Goal: Task Accomplishment & Management: Manage account settings

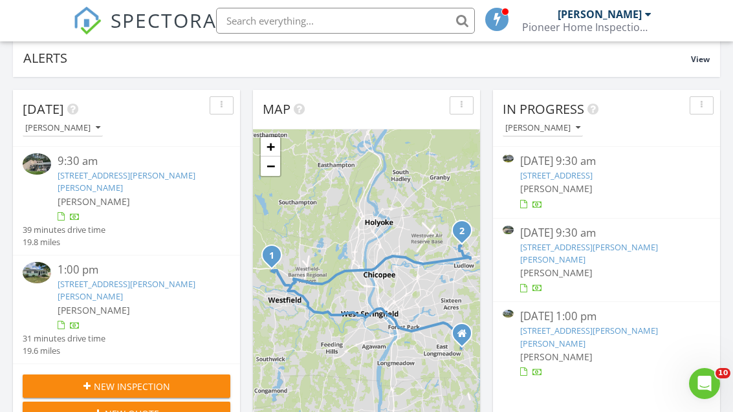
scroll to position [109, 0]
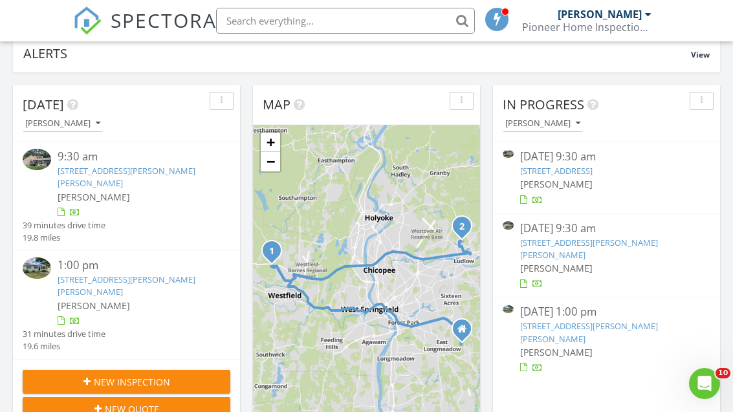
click at [76, 375] on div "New Inspection" at bounding box center [126, 382] width 187 height 14
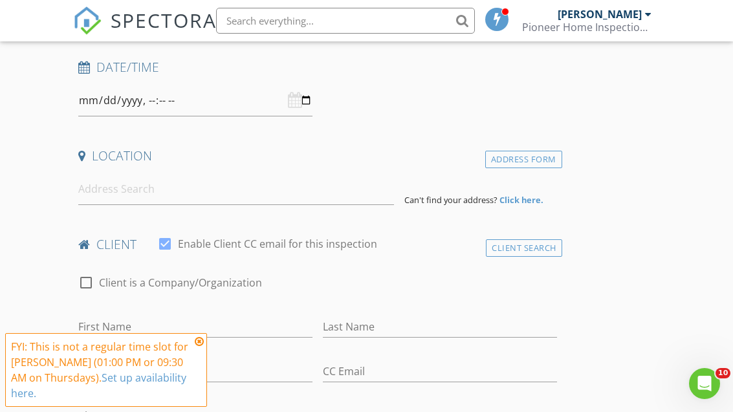
scroll to position [221, 0]
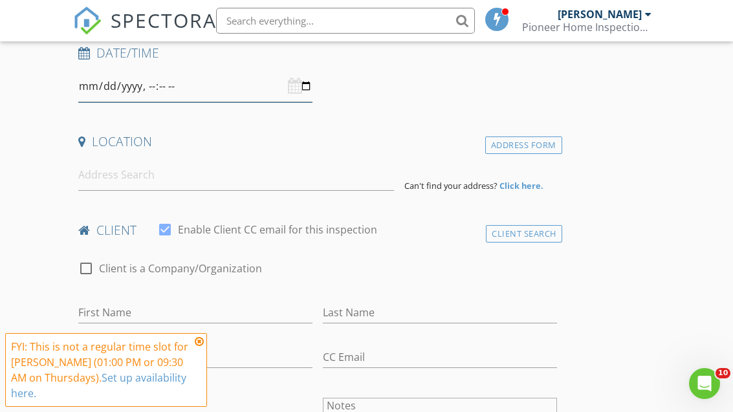
click at [158, 91] on input "datetime-local" at bounding box center [195, 87] width 234 height 32
type input "2025-08-28T13:30"
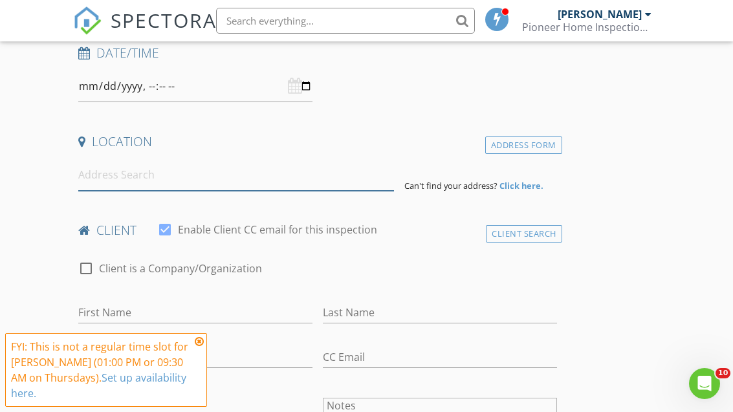
click at [90, 177] on input at bounding box center [236, 175] width 316 height 32
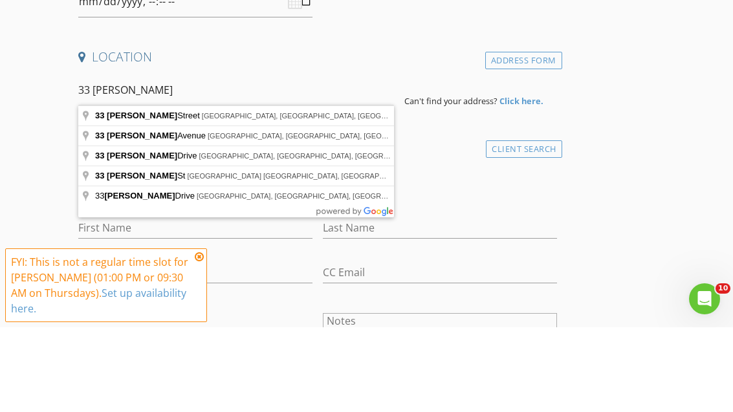
type input "33 Balis Street, Springfield, MA, USA"
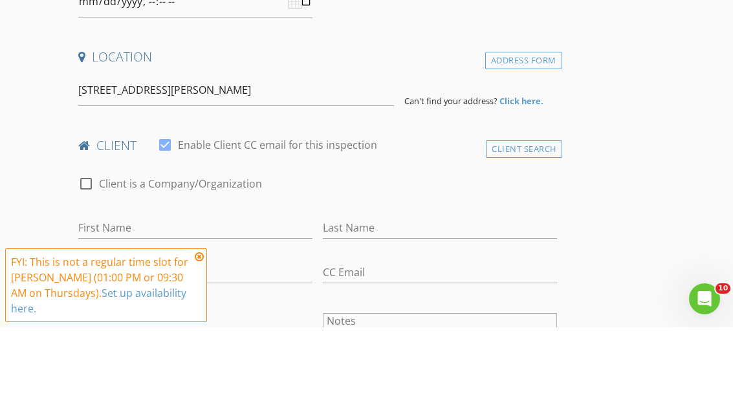
scroll to position [306, 0]
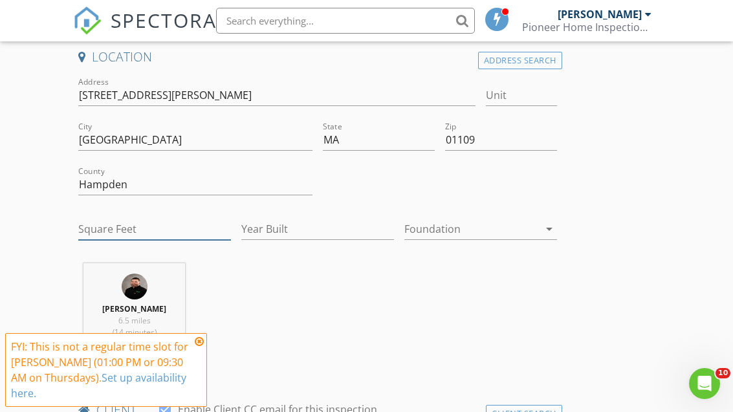
click at [102, 234] on input "Square Feet" at bounding box center [154, 229] width 153 height 21
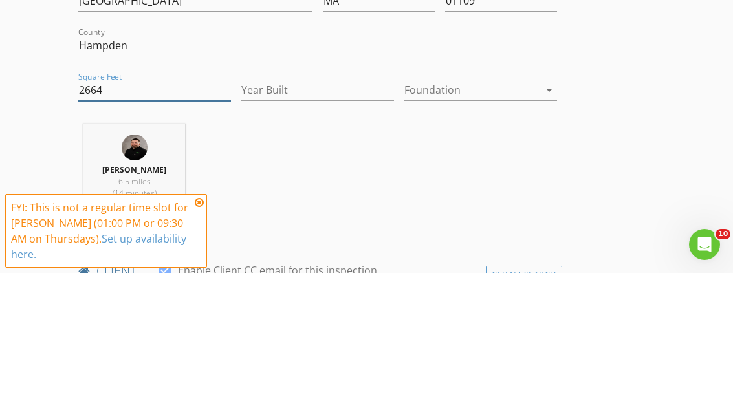
type input "2664"
click at [262, 219] on input "Year Built" at bounding box center [317, 229] width 153 height 21
type input "1914"
click at [423, 219] on div at bounding box center [472, 229] width 135 height 21
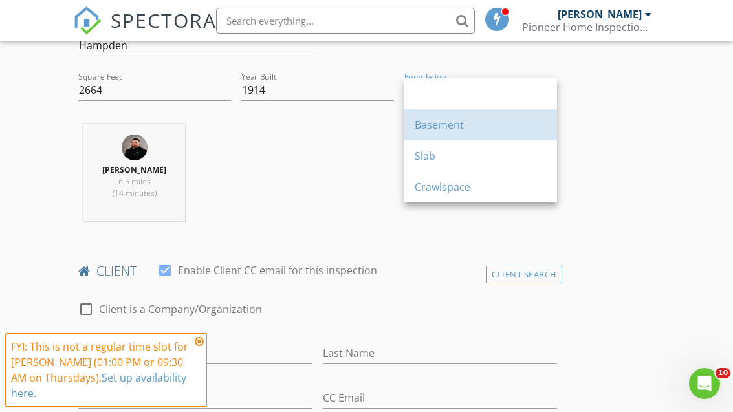
click at [434, 125] on div "Basement" at bounding box center [481, 125] width 132 height 16
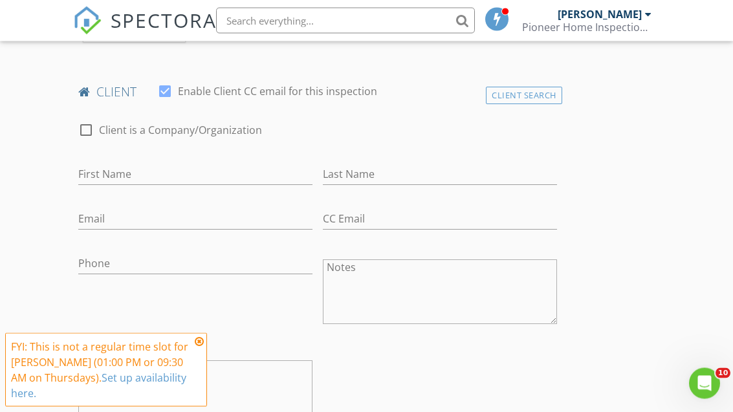
scroll to position [661, 0]
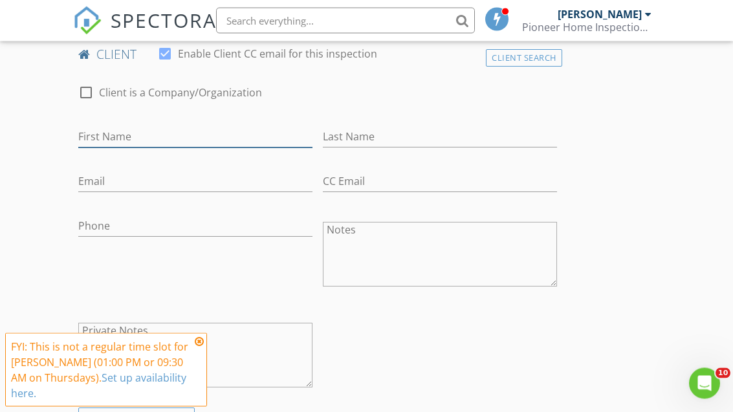
click at [91, 128] on input "First Name" at bounding box center [195, 137] width 234 height 21
type input "Rugiatu"
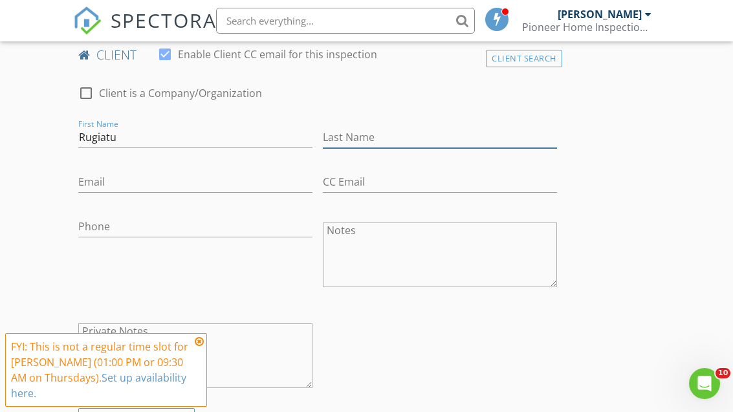
click at [341, 132] on input "Last Name" at bounding box center [440, 137] width 234 height 21
type input "Sesay"
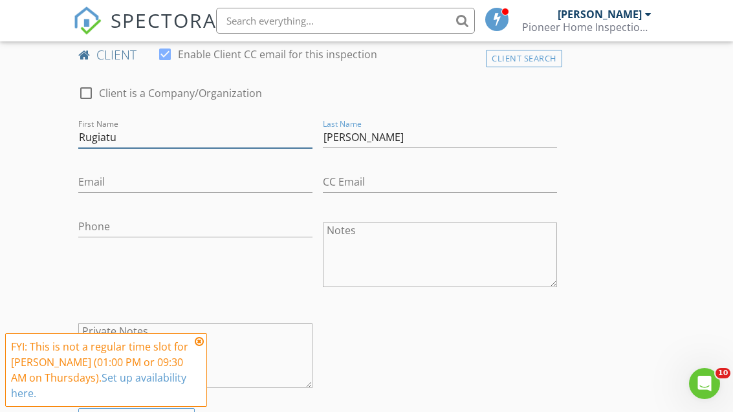
click at [199, 127] on input "Rugiatu" at bounding box center [195, 137] width 234 height 21
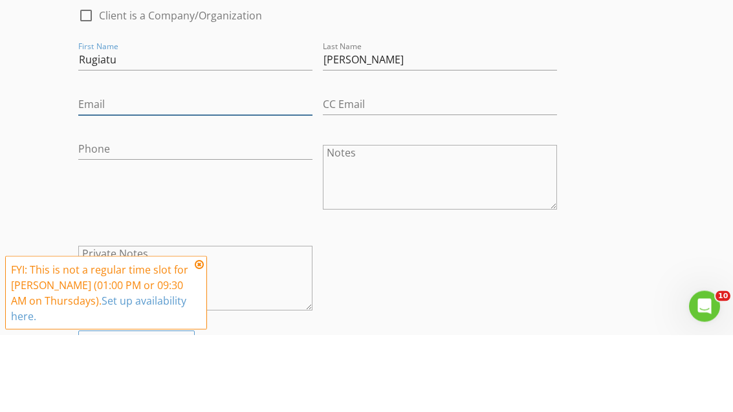
click at [91, 172] on input "Email" at bounding box center [195, 182] width 234 height 21
type input "Rsesay@yahoo.com"
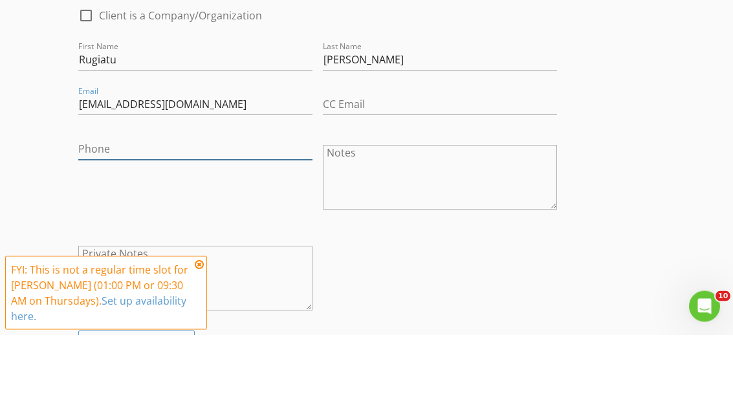
click at [92, 216] on input "Phone" at bounding box center [195, 226] width 234 height 21
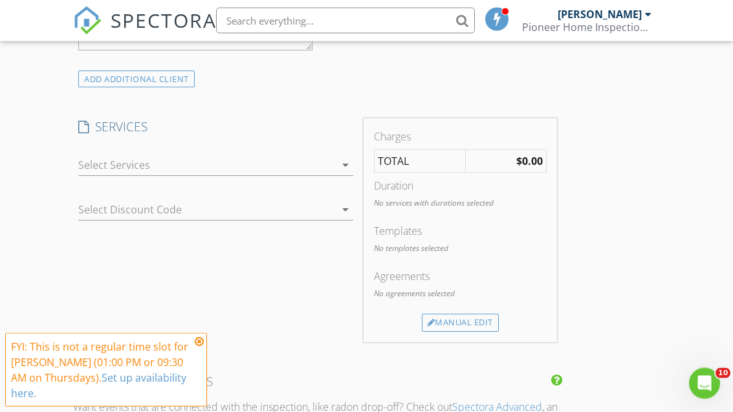
scroll to position [999, 0]
type input "857-919-0863"
click at [98, 164] on div at bounding box center [206, 165] width 257 height 21
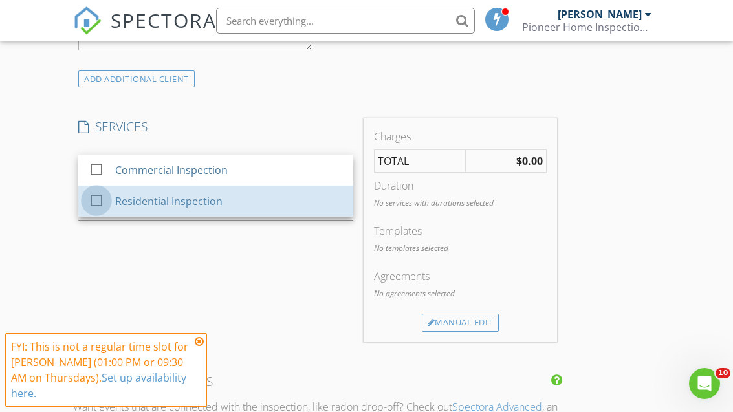
click at [93, 198] on div at bounding box center [96, 201] width 22 height 22
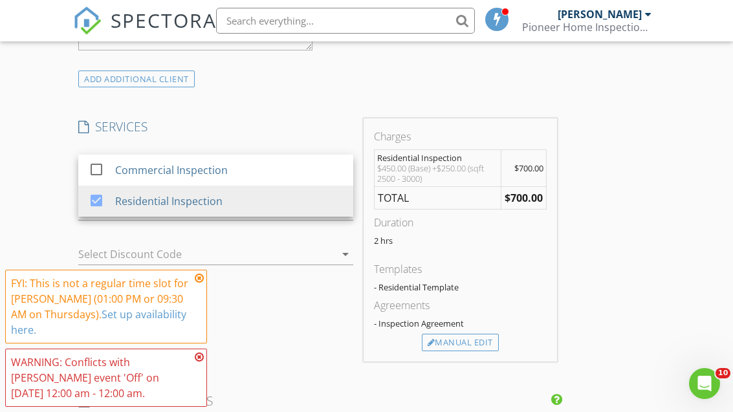
click at [33, 203] on div "New Inspection Click here to use the New Order Form INSPECTOR(S) check_box Mich…" at bounding box center [366, 213] width 733 height 2247
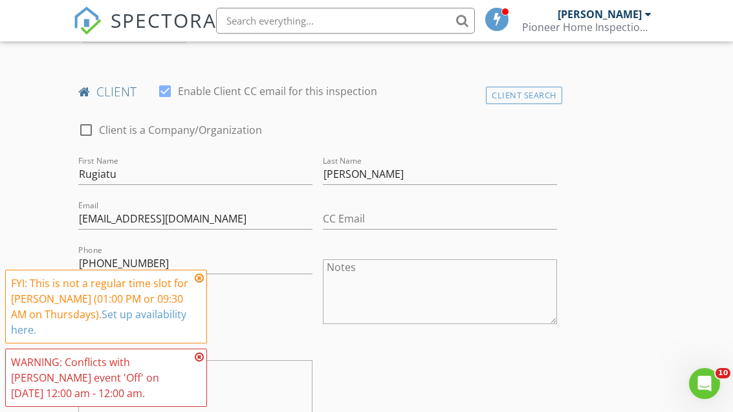
scroll to position [623, 0]
click at [196, 279] on icon at bounding box center [199, 278] width 9 height 10
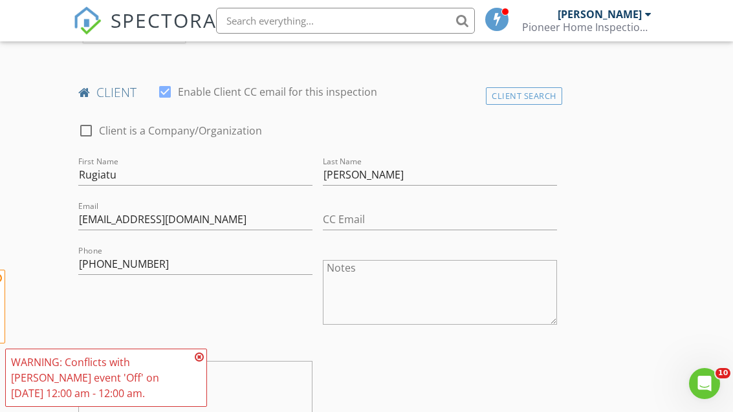
click at [189, 357] on div "WARNING: Conflicts with Michael Jolicoeur's event 'Off' on 08/28/2025 12:00 am …" at bounding box center [101, 378] width 180 height 47
click at [195, 353] on icon at bounding box center [199, 357] width 9 height 10
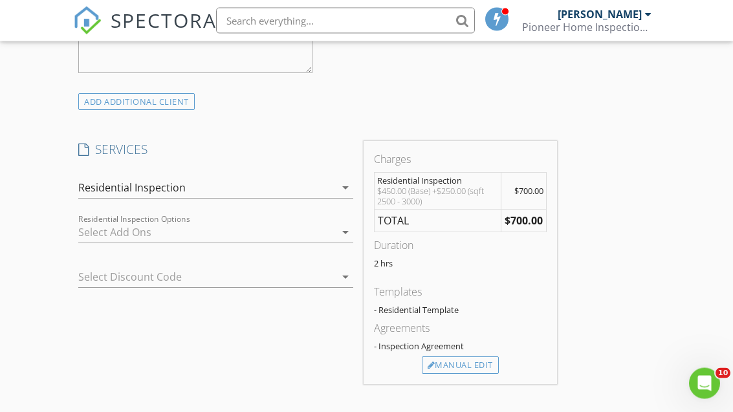
scroll to position [977, 0]
click at [436, 357] on div "Manual Edit" at bounding box center [460, 365] width 77 height 18
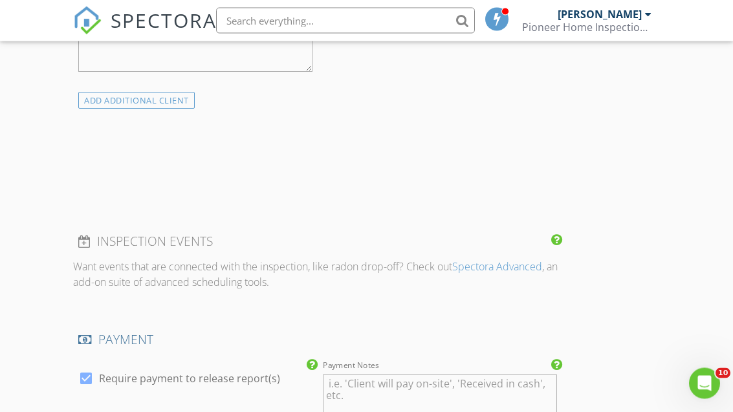
scroll to position [977, 0]
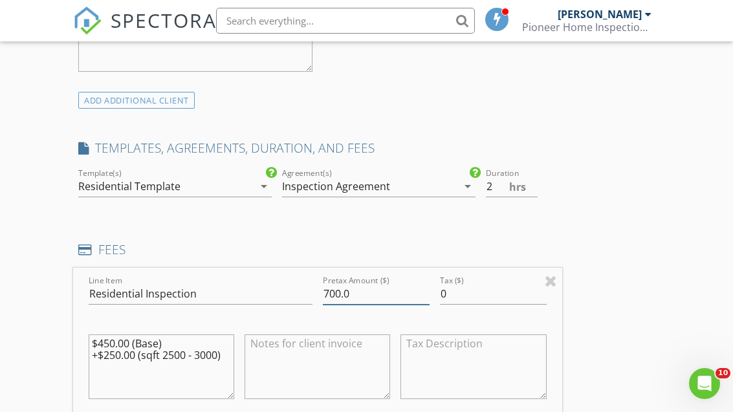
click at [366, 294] on input "700.0" at bounding box center [376, 293] width 107 height 21
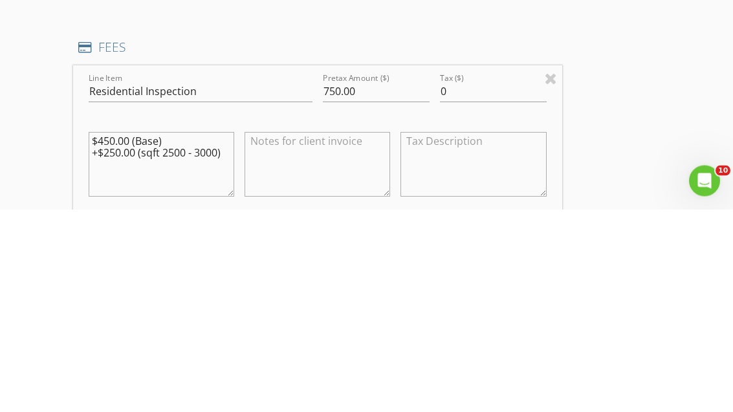
scroll to position [1180, 0]
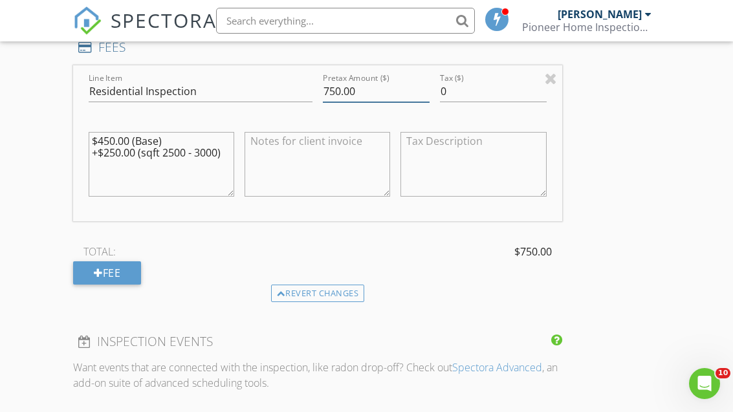
type input "750.00"
click at [260, 150] on textarea at bounding box center [318, 164] width 146 height 65
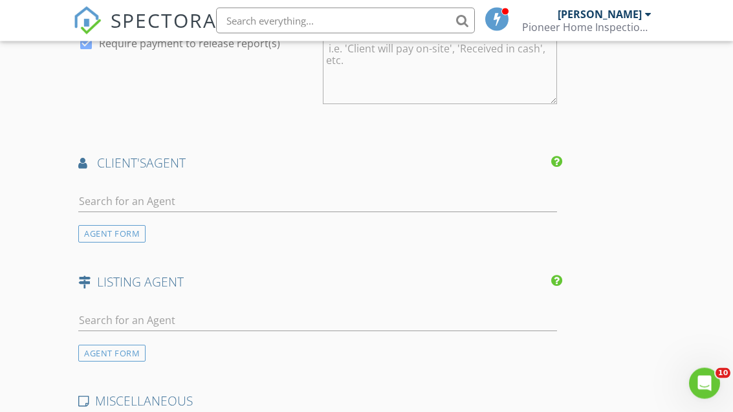
type textarea "$100.00 add unit"
click at [94, 195] on input "text" at bounding box center [317, 202] width 478 height 21
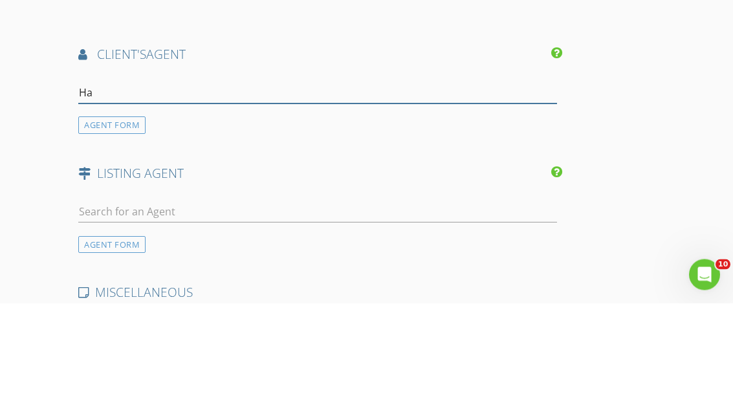
type input "Han"
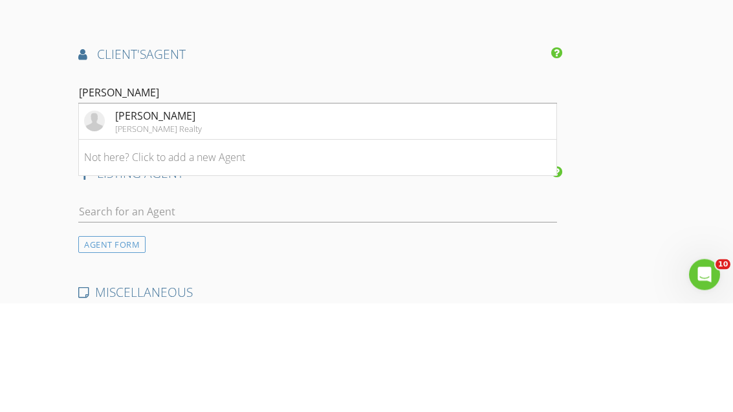
click at [140, 217] on div "Hannah Kennedy" at bounding box center [158, 225] width 87 height 16
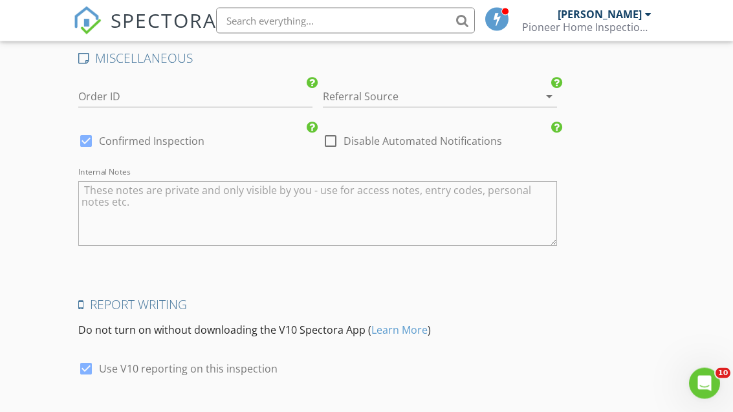
scroll to position [2293, 0]
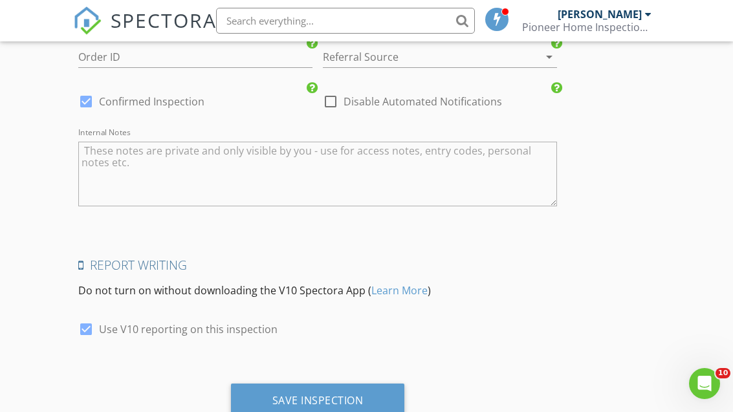
click at [273, 399] on div "Save Inspection" at bounding box center [317, 400] width 91 height 13
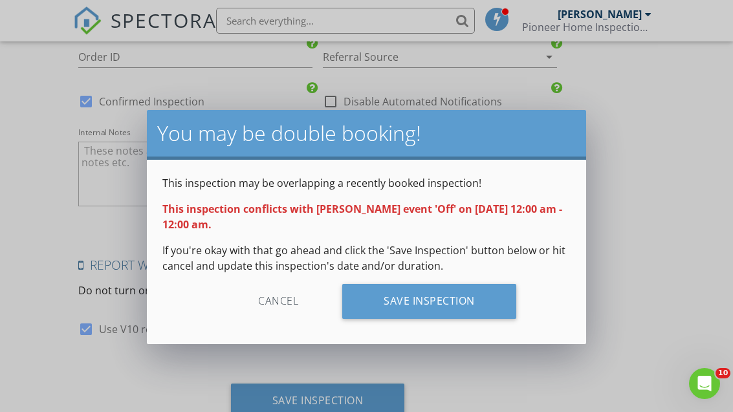
click at [386, 301] on div "Save Inspection" at bounding box center [429, 301] width 174 height 35
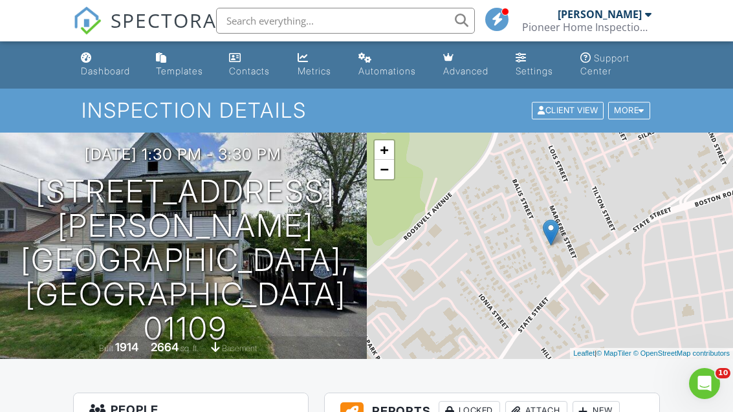
click at [97, 67] on div "Dashboard" at bounding box center [105, 70] width 49 height 11
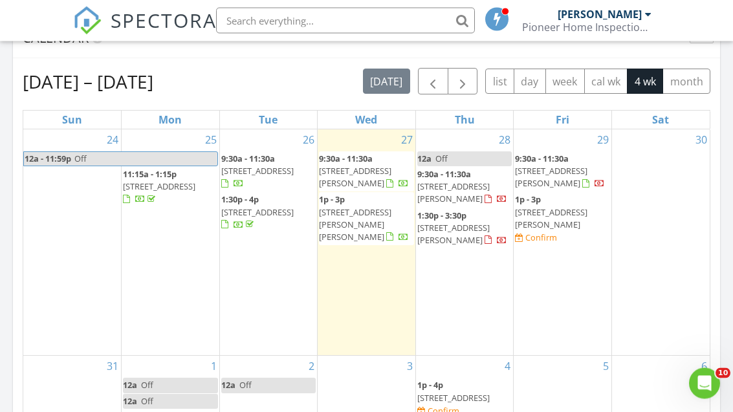
scroll to position [602, 0]
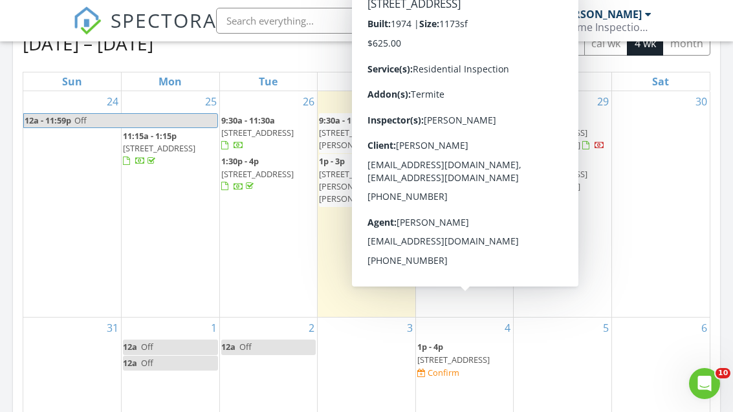
click at [450, 354] on span "[STREET_ADDRESS]" at bounding box center [453, 360] width 72 height 12
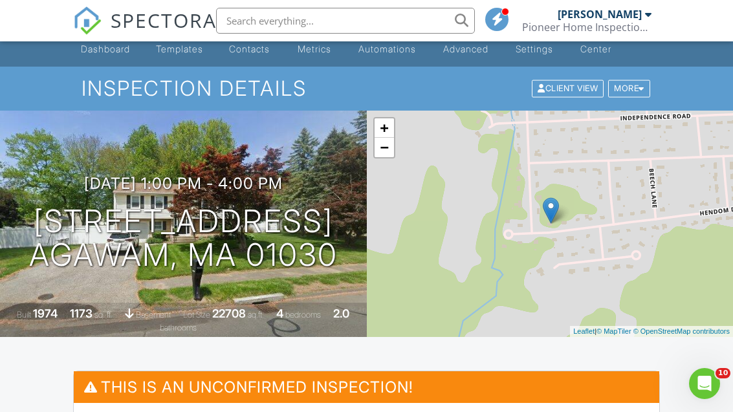
scroll to position [23, 0]
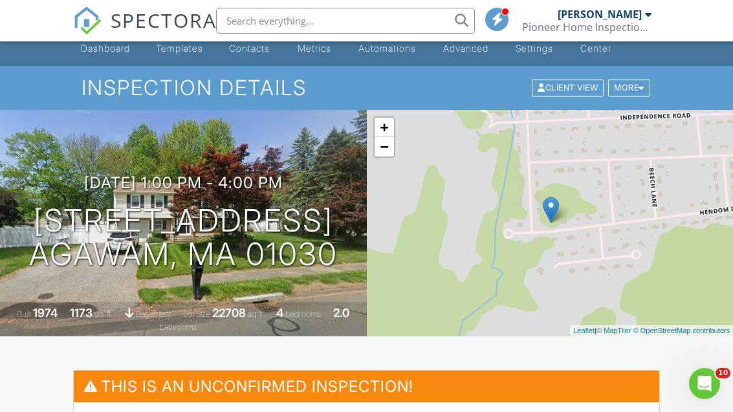
click at [0, 0] on div at bounding box center [0, 0] width 0 height 0
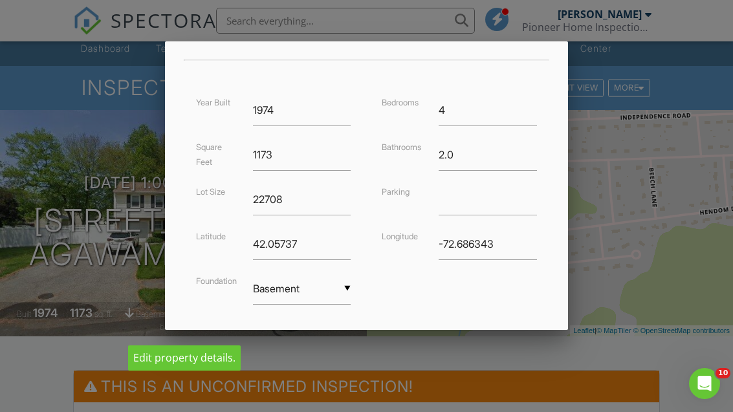
scroll to position [283, 0]
click at [287, 153] on input "1173" at bounding box center [302, 155] width 98 height 32
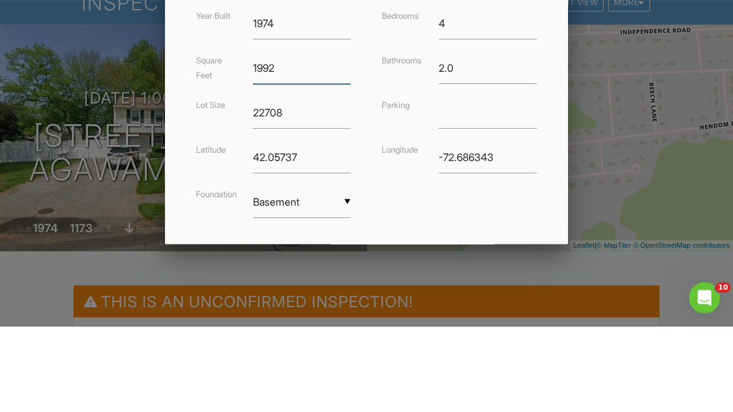
type input "1992"
click at [510, 343] on input "Save" at bounding box center [510, 354] width 69 height 23
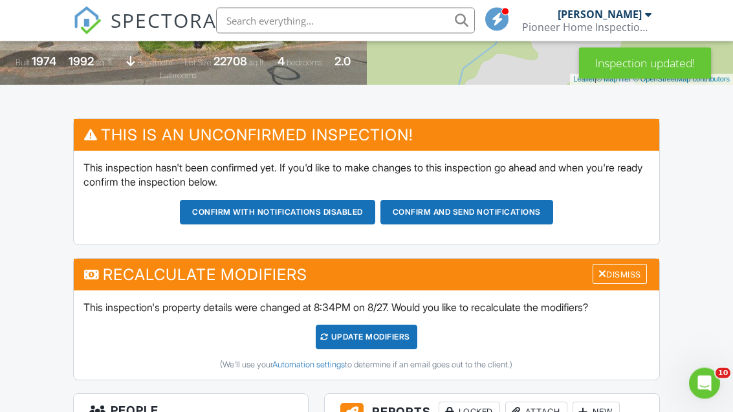
scroll to position [278, 0]
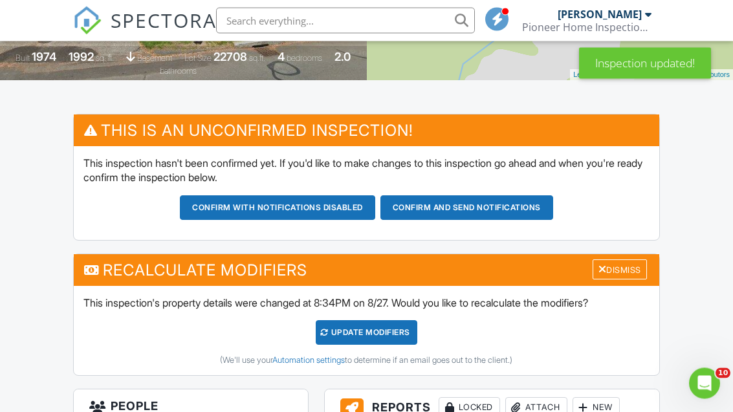
click at [346, 330] on div "UPDATE Modifiers" at bounding box center [367, 333] width 102 height 25
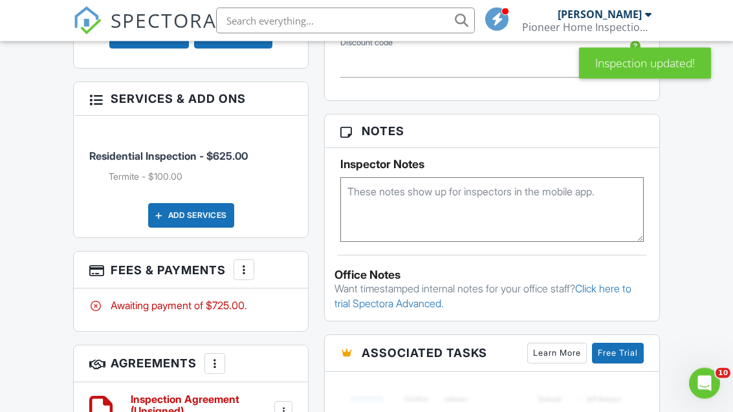
scroll to position [870, 0]
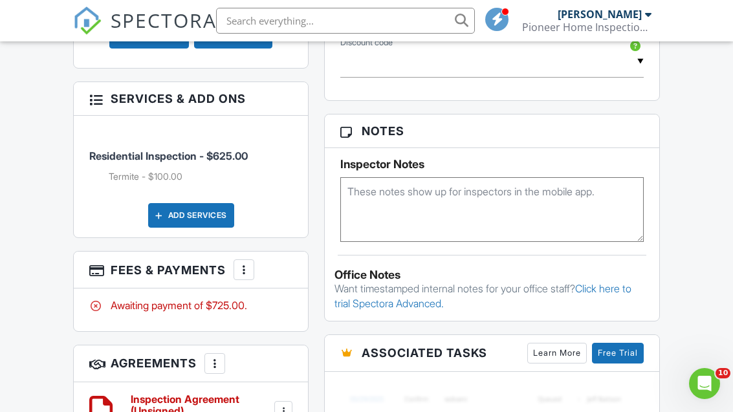
click at [244, 263] on div at bounding box center [244, 269] width 13 height 13
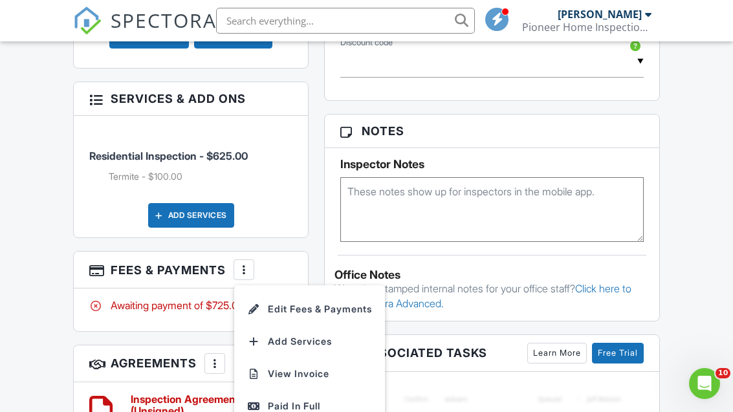
click at [289, 293] on li "Edit Fees & Payments" at bounding box center [309, 309] width 135 height 32
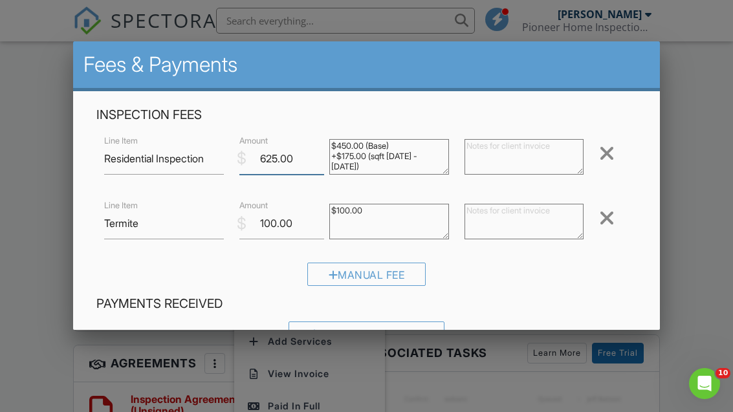
click at [314, 160] on input "625.00" at bounding box center [281, 159] width 85 height 32
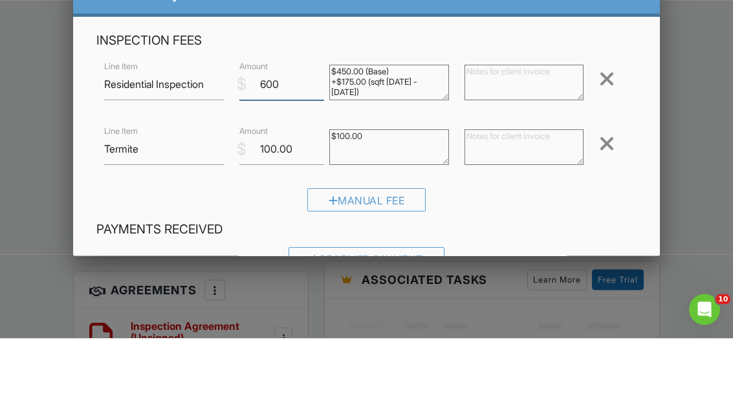
type input "600"
click at [303, 208] on input "100.00" at bounding box center [281, 224] width 85 height 32
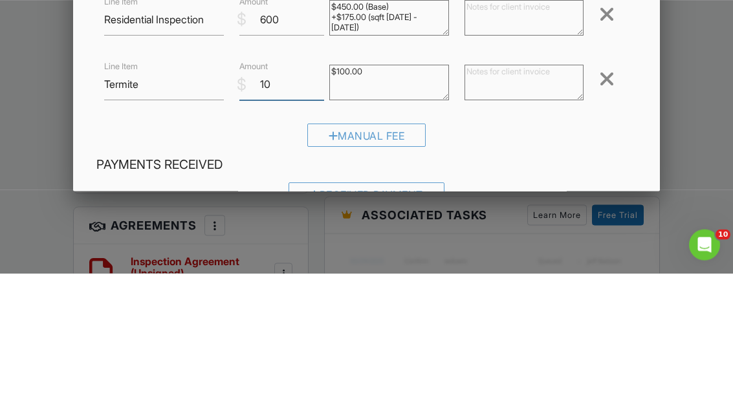
type input "1"
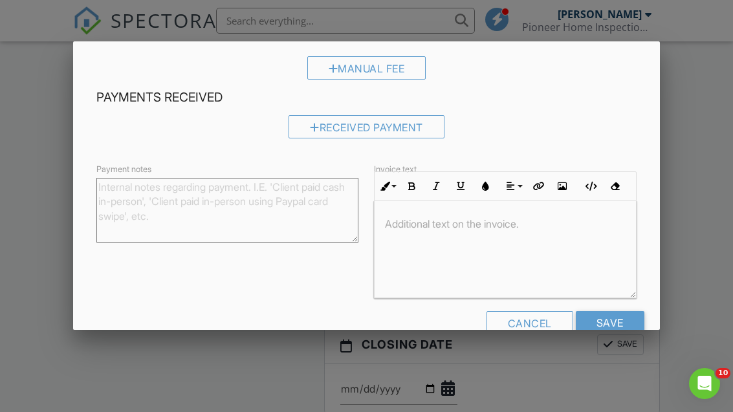
scroll to position [206, 0]
type input "75"
click at [605, 326] on input "Save" at bounding box center [610, 323] width 69 height 23
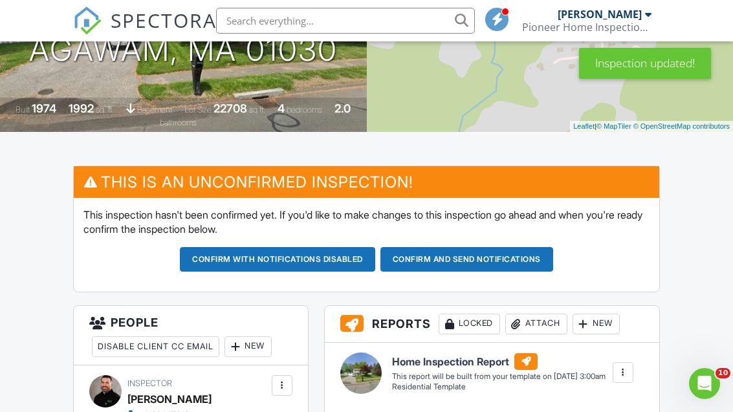
scroll to position [251, 0]
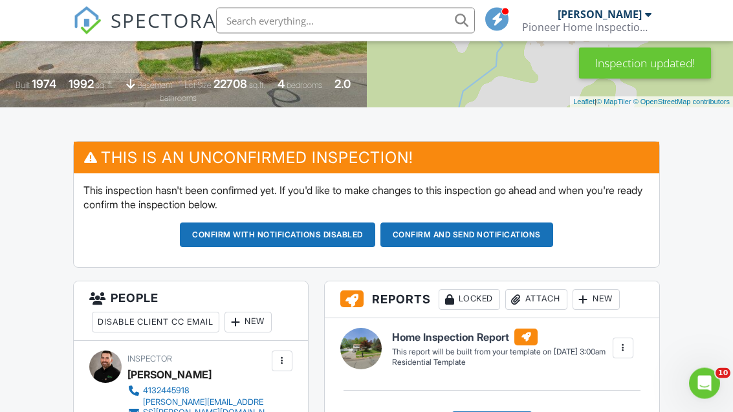
click at [375, 232] on button "Confirm and send notifications" at bounding box center [277, 235] width 195 height 25
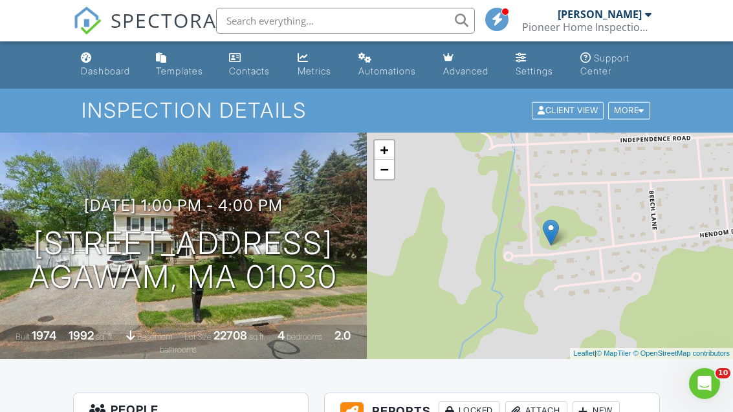
click at [93, 76] on div "Dashboard" at bounding box center [105, 70] width 49 height 11
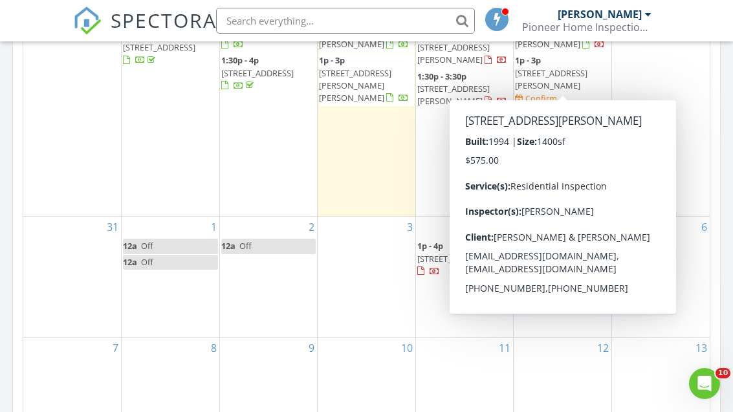
scroll to position [687, 0]
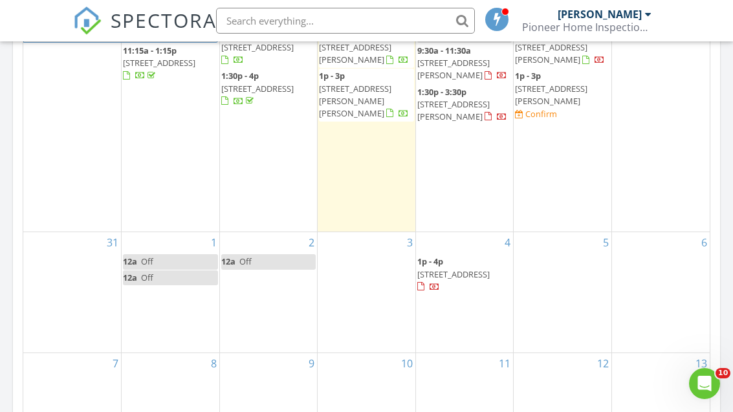
click at [61, 353] on div "7" at bounding box center [72, 393] width 98 height 80
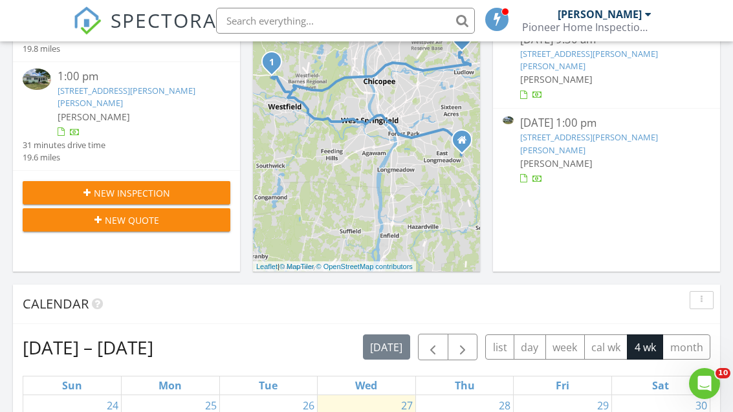
scroll to position [298, 0]
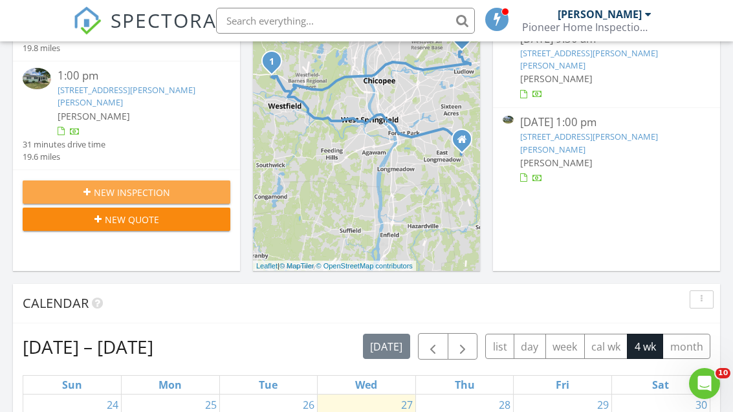
click at [106, 186] on span "New Inspection" at bounding box center [132, 193] width 76 height 14
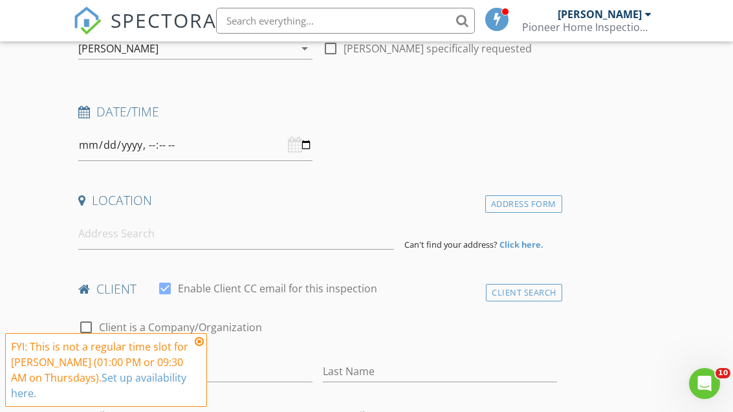
scroll to position [204, 0]
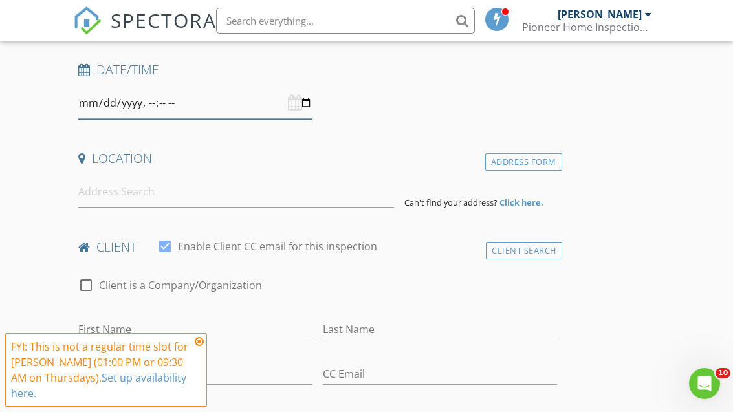
click at [152, 100] on input "datetime-local" at bounding box center [195, 103] width 234 height 32
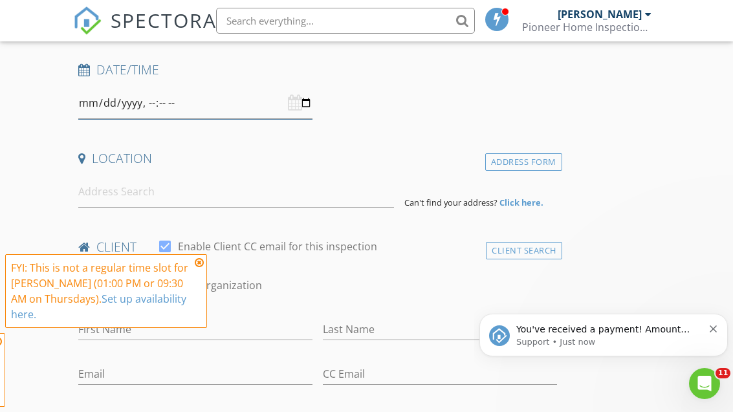
scroll to position [0, 0]
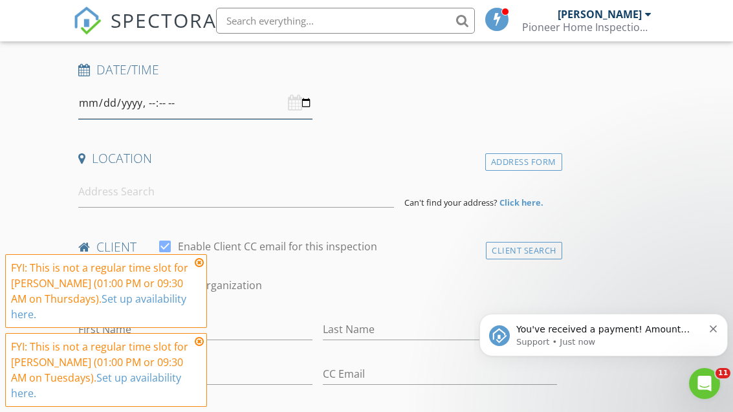
type input "[DATE]T09:30"
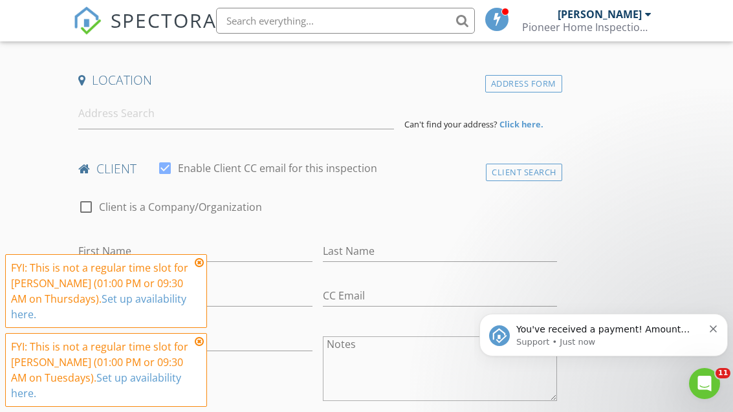
scroll to position [285, 0]
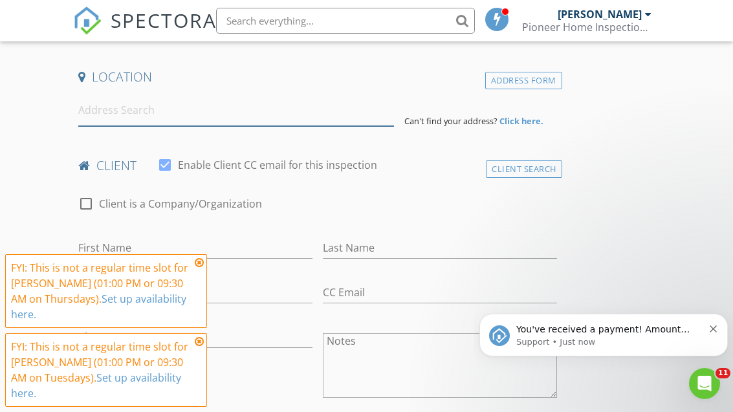
click at [96, 101] on input at bounding box center [236, 110] width 316 height 32
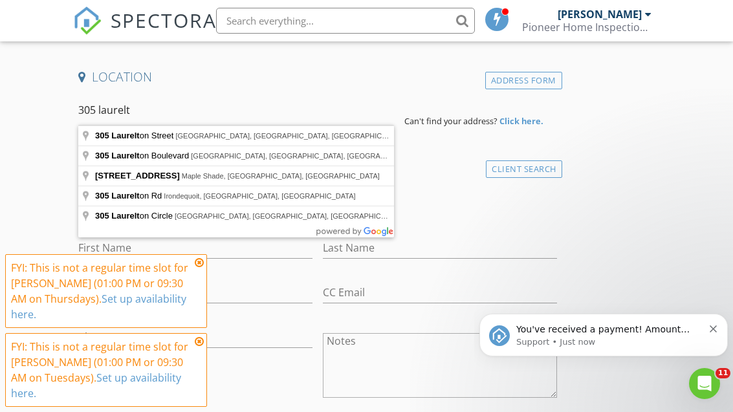
type input "305 Laurelton Street, Springfield, MA, USA"
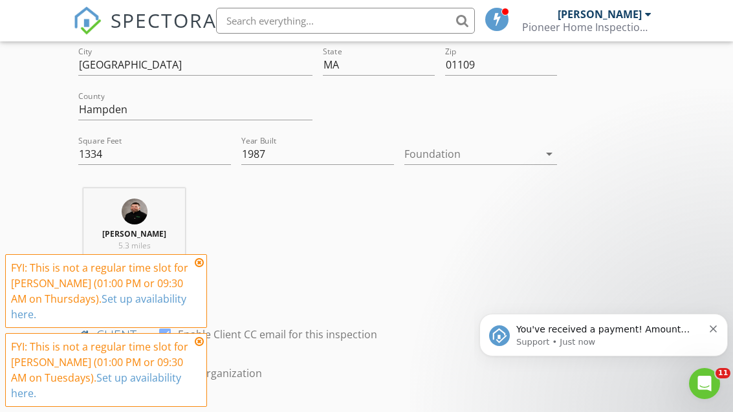
scroll to position [382, 0]
click at [423, 152] on div at bounding box center [472, 152] width 135 height 21
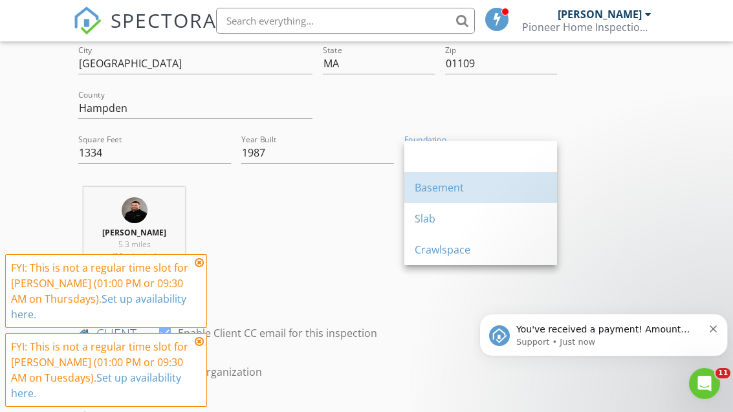
click at [429, 184] on div "Basement" at bounding box center [481, 188] width 132 height 16
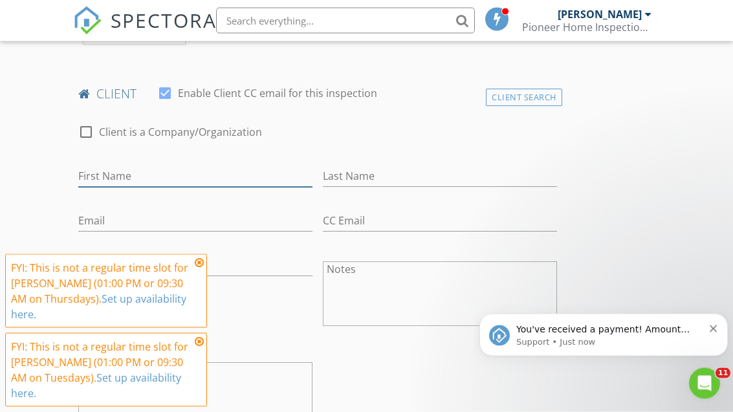
click at [97, 166] on input "First Name" at bounding box center [195, 176] width 234 height 21
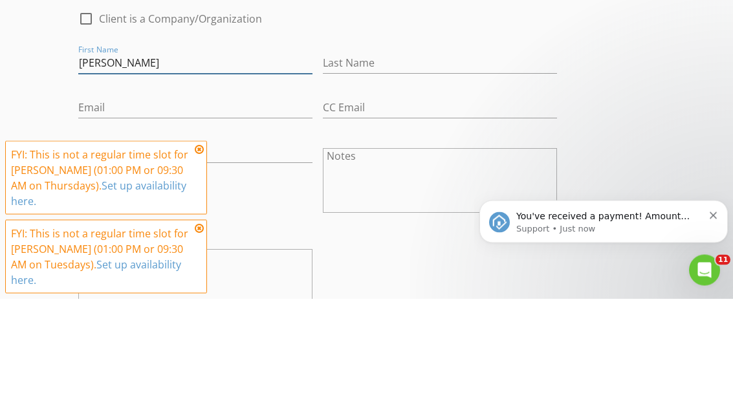
type input "Jannette"
click at [338, 166] on input "Last Name" at bounding box center [440, 176] width 234 height 21
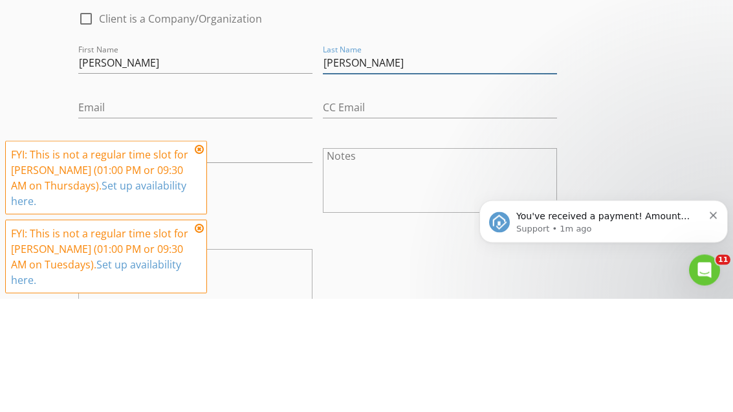
type input "Santiago"
click at [90, 211] on input "Email" at bounding box center [195, 221] width 234 height 21
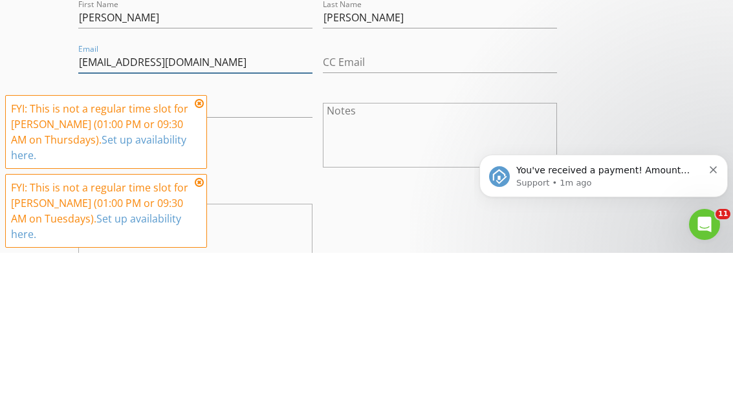
type input "Cielito2u76@yahoo.com"
click at [96, 256] on input "Phone" at bounding box center [195, 266] width 234 height 21
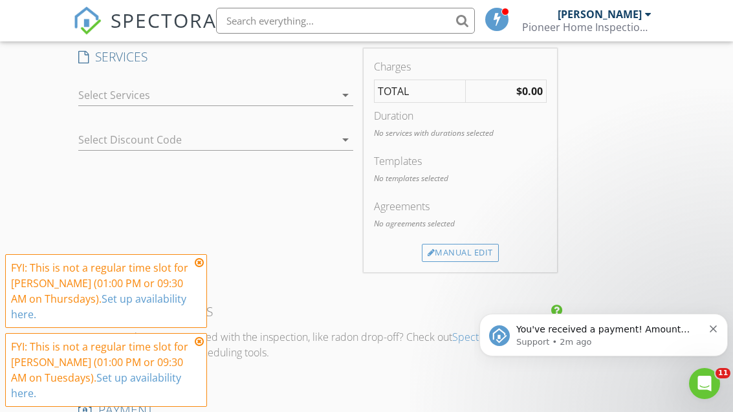
scroll to position [1074, 0]
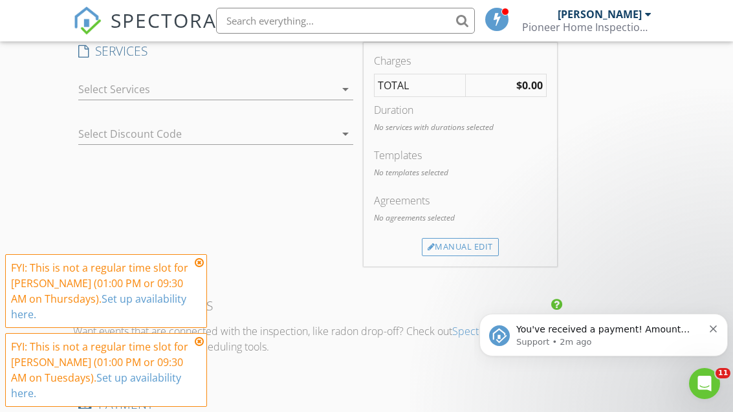
type input "413-374-0724"
click at [106, 83] on div at bounding box center [206, 89] width 257 height 21
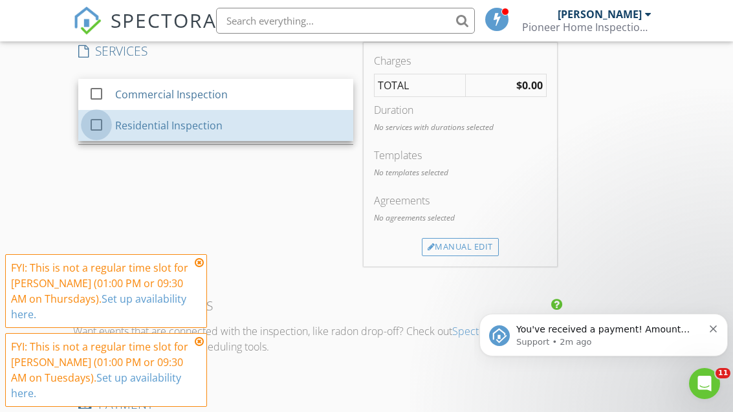
click at [98, 119] on div at bounding box center [96, 125] width 22 height 22
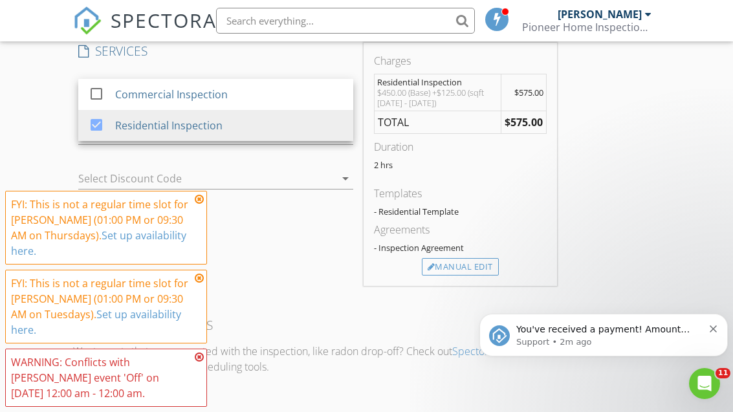
click at [241, 228] on div "SERVICES check_box_outline_blank Commercial Inspection check_box Residential In…" at bounding box center [215, 164] width 285 height 243
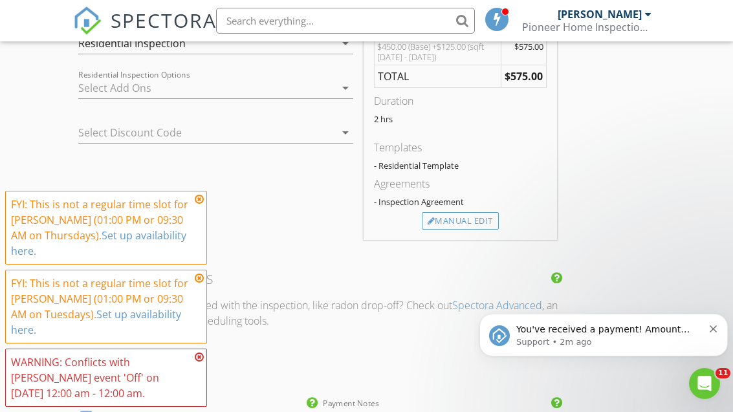
scroll to position [1133, 0]
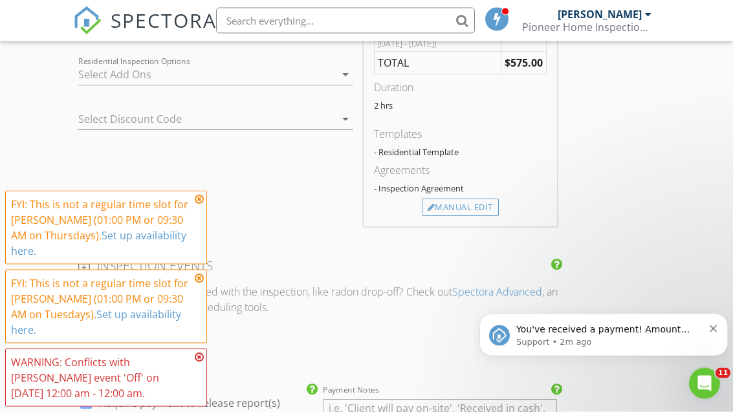
click at [443, 204] on div "Manual Edit" at bounding box center [460, 208] width 77 height 18
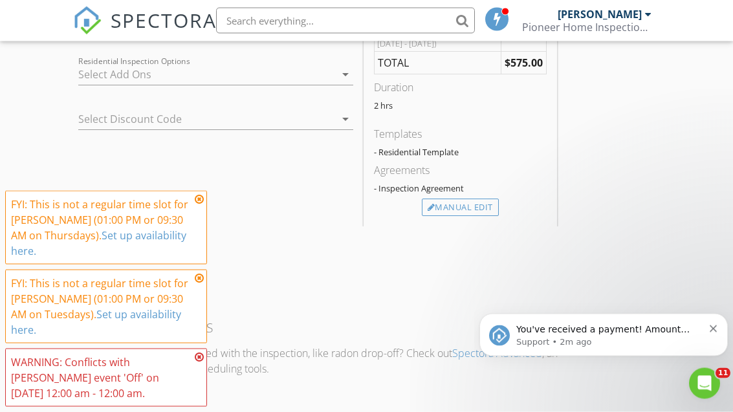
scroll to position [1134, 0]
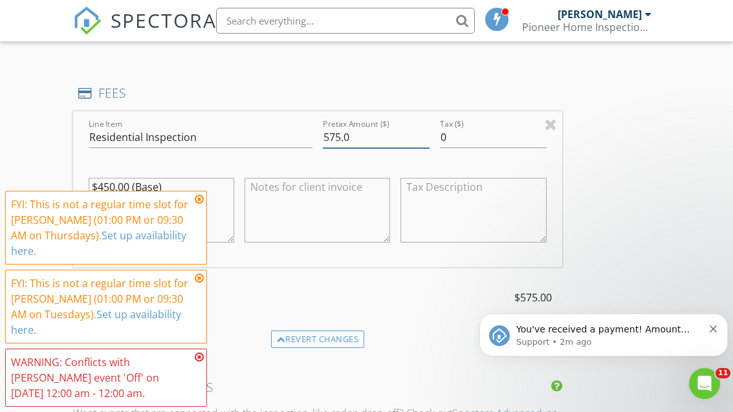
click at [358, 138] on input "575.0" at bounding box center [376, 137] width 107 height 21
type input "5"
type input "525"
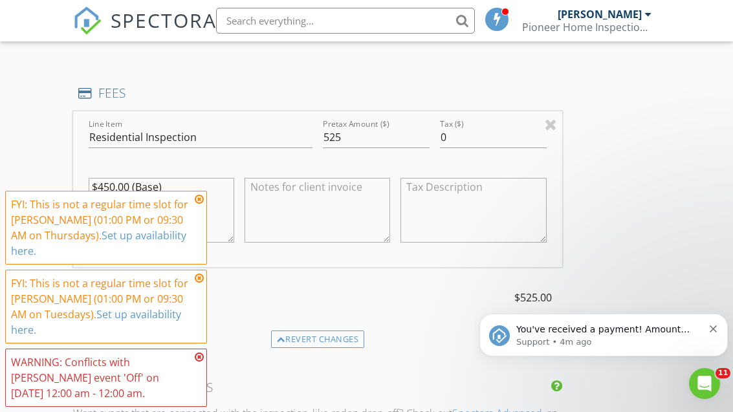
click at [188, 232] on textarea "$450.00 (Base) +$125.00 (sqft 1200 - 1500)" at bounding box center [162, 210] width 146 height 65
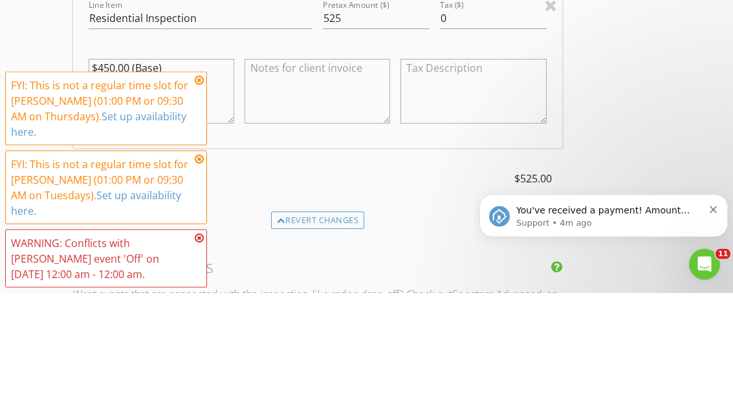
click at [200, 194] on icon at bounding box center [199, 199] width 9 height 10
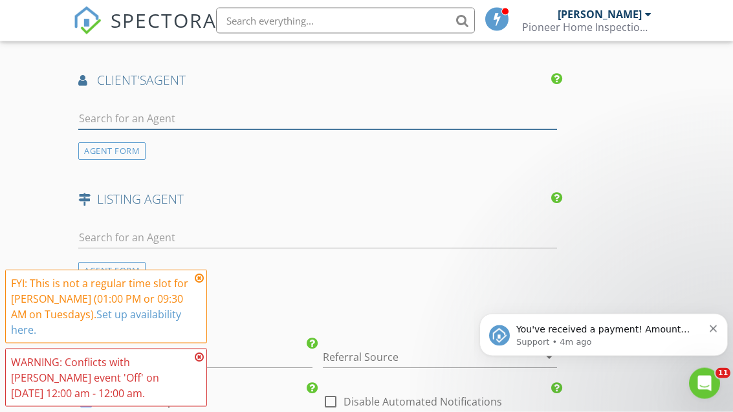
click at [97, 116] on input "text" at bounding box center [317, 119] width 478 height 21
type input "Tany"
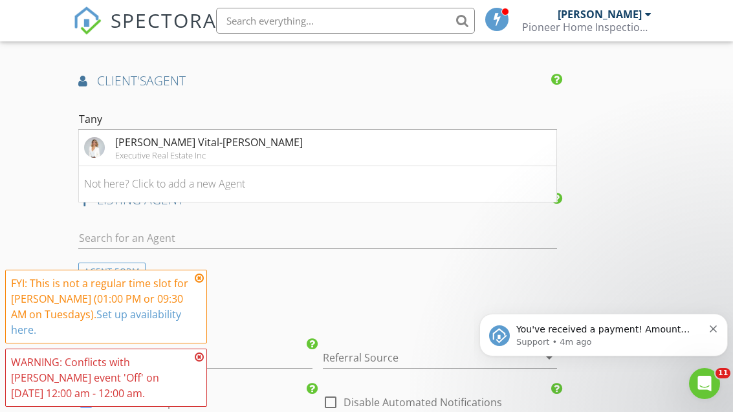
click at [137, 144] on div "Tanya Vital-Basile" at bounding box center [209, 143] width 188 height 16
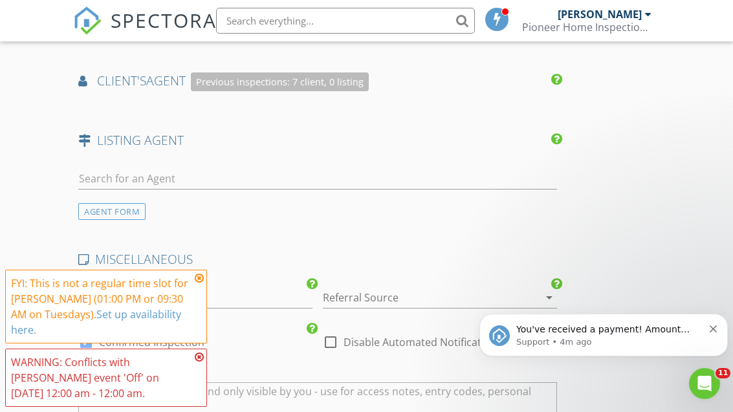
scroll to position [1698, 0]
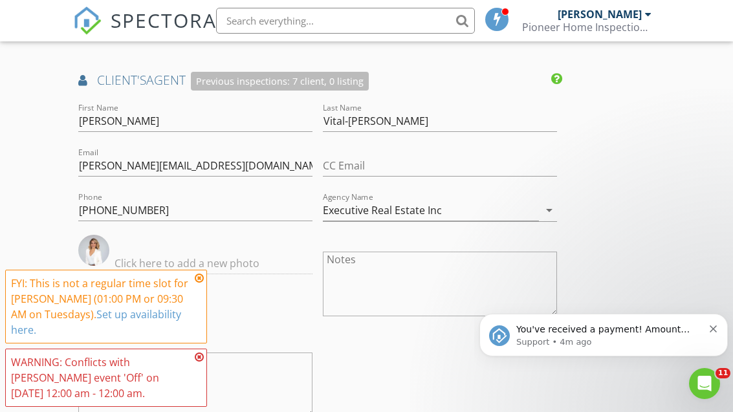
click at [197, 283] on icon at bounding box center [199, 278] width 9 height 10
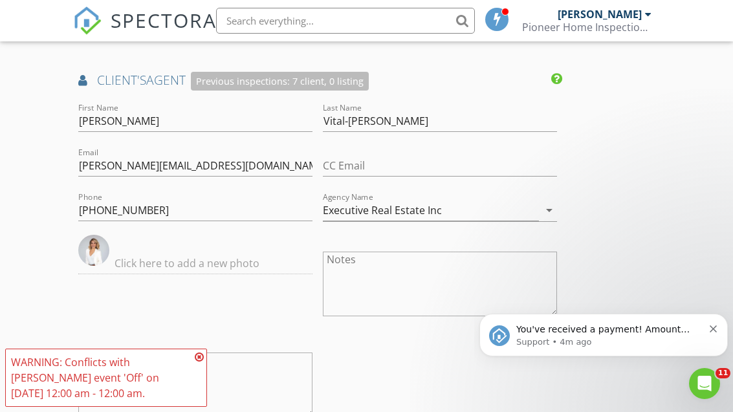
click at [198, 362] on icon at bounding box center [199, 357] width 9 height 10
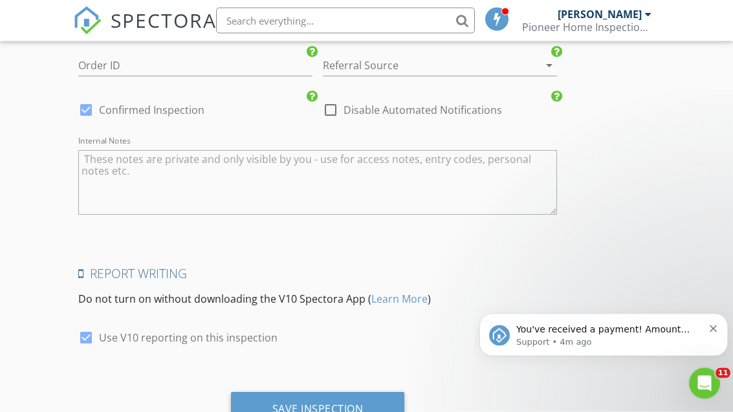
scroll to position [2293, 0]
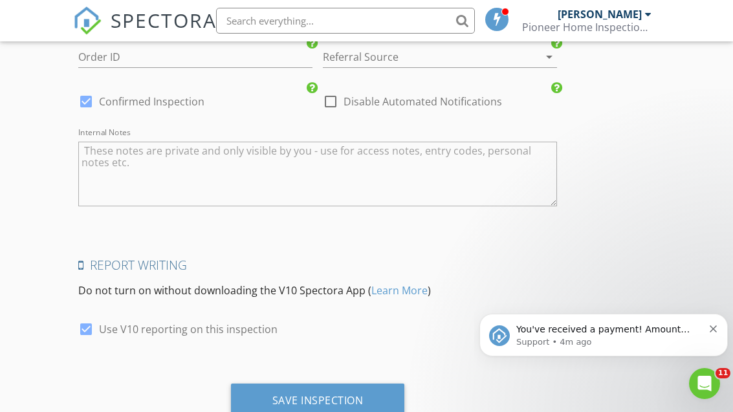
click at [713, 328] on icon "Dismiss notification" at bounding box center [713, 329] width 7 height 7
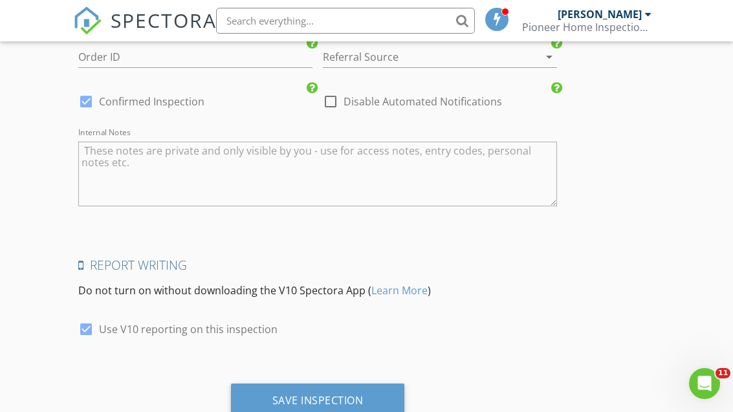
click at [270, 396] on div "Save Inspection" at bounding box center [318, 401] width 174 height 35
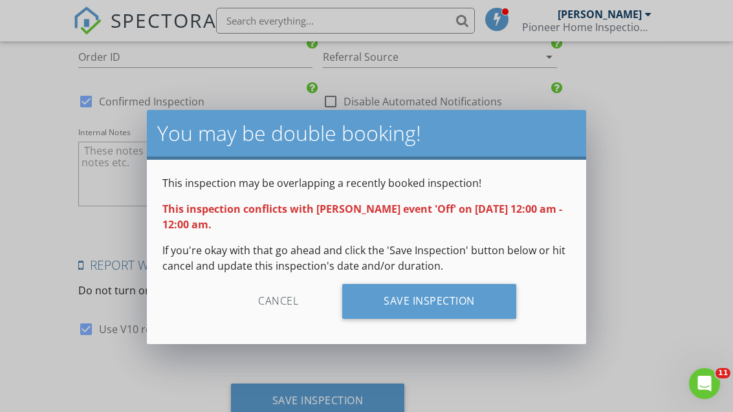
click at [381, 299] on div "Save Inspection" at bounding box center [429, 301] width 174 height 35
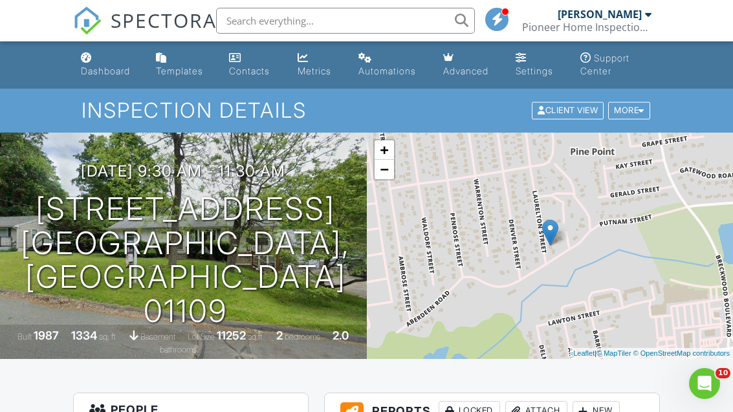
click at [93, 72] on div "Dashboard" at bounding box center [105, 70] width 49 height 11
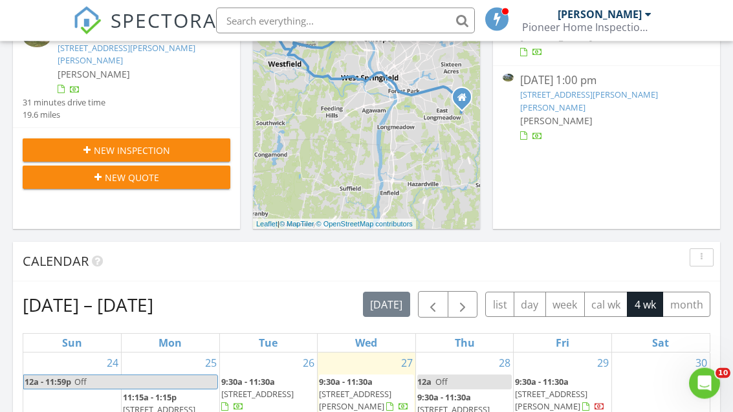
scroll to position [338, 0]
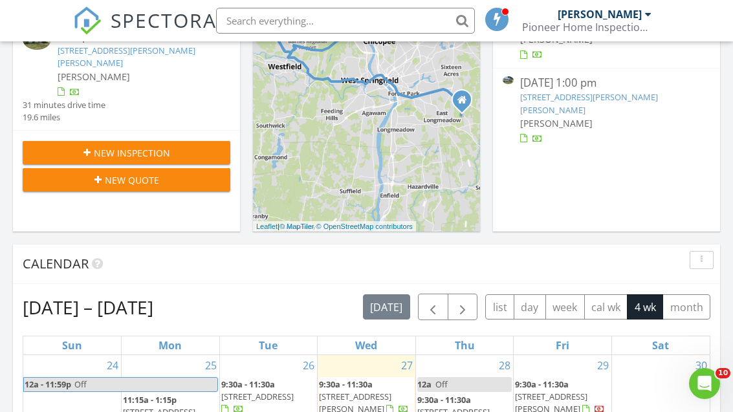
click at [77, 146] on button "New Inspection" at bounding box center [127, 152] width 208 height 23
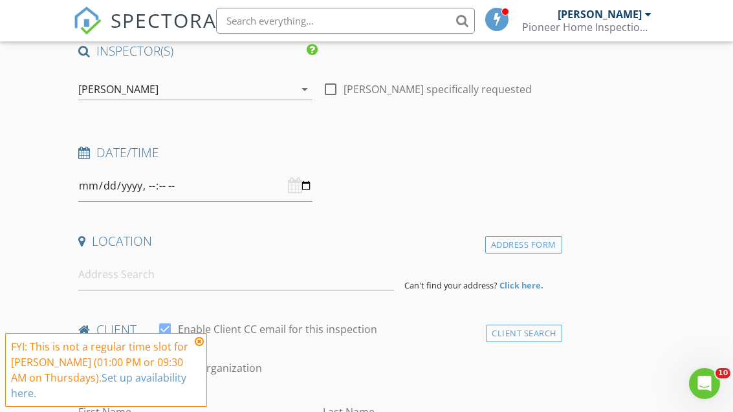
scroll to position [148, 0]
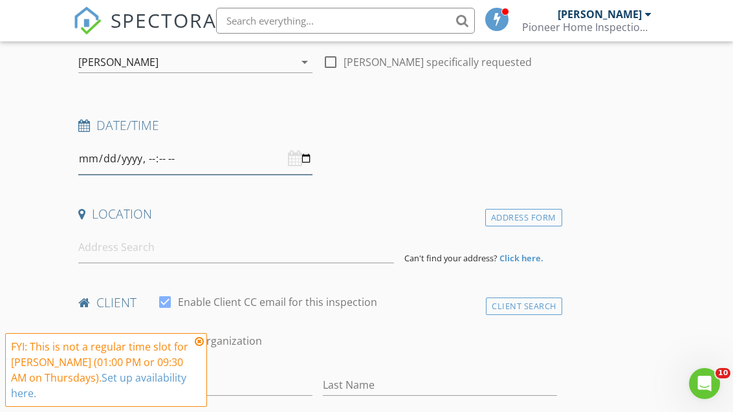
click at [162, 150] on input "datetime-local" at bounding box center [195, 159] width 234 height 32
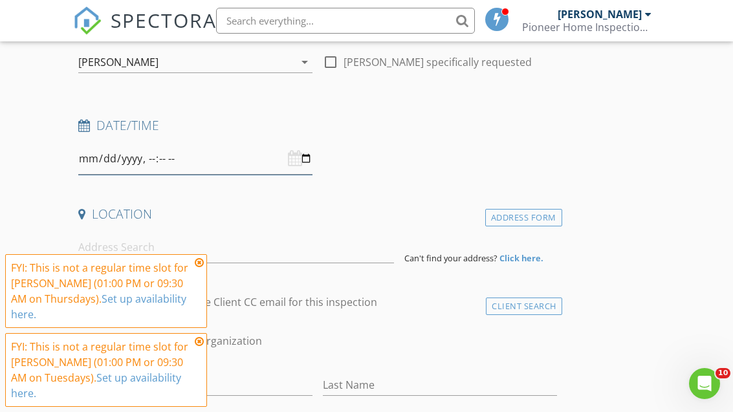
type input "2025-09-02T14:00"
click at [219, 297] on label "Enable Client CC email for this inspection" at bounding box center [277, 302] width 199 height 13
checkbox input "false"
click at [198, 268] on icon at bounding box center [199, 263] width 9 height 10
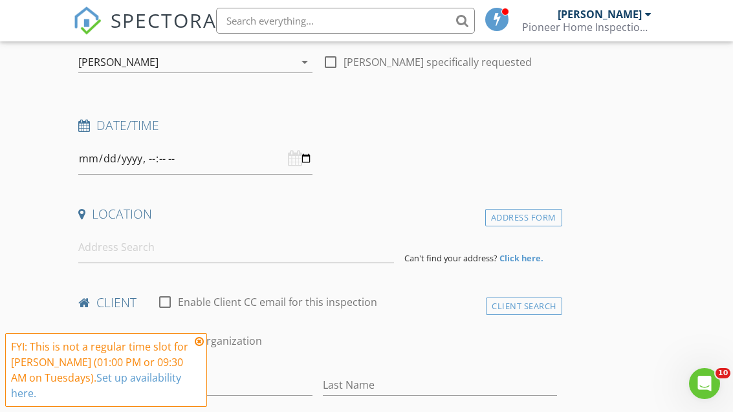
click at [197, 347] on icon at bounding box center [199, 342] width 9 height 10
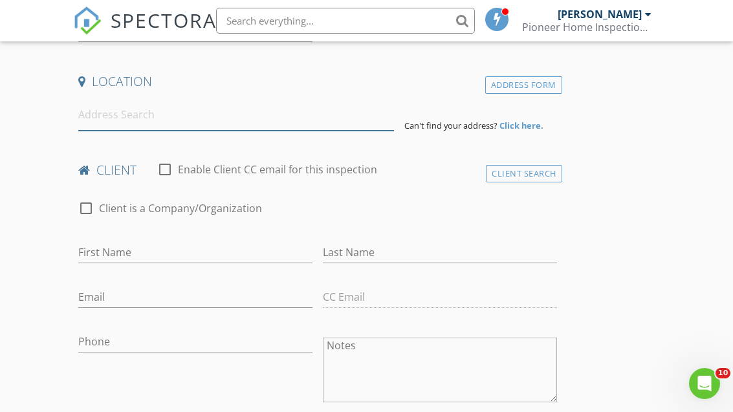
click at [97, 118] on input at bounding box center [236, 115] width 316 height 32
type input "62 Charpentier Blvd, Chicopee, MA, USA"
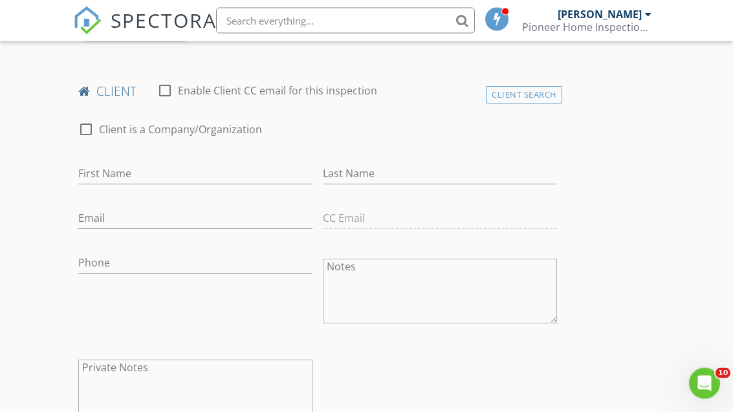
scroll to position [625, 0]
click at [89, 173] on input "First Name" at bounding box center [195, 173] width 234 height 21
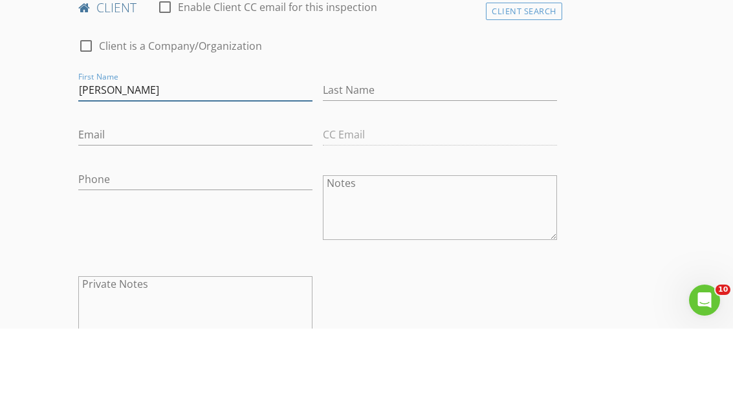
type input "[PERSON_NAME]"
click at [335, 163] on input "Last Name" at bounding box center [440, 173] width 234 height 21
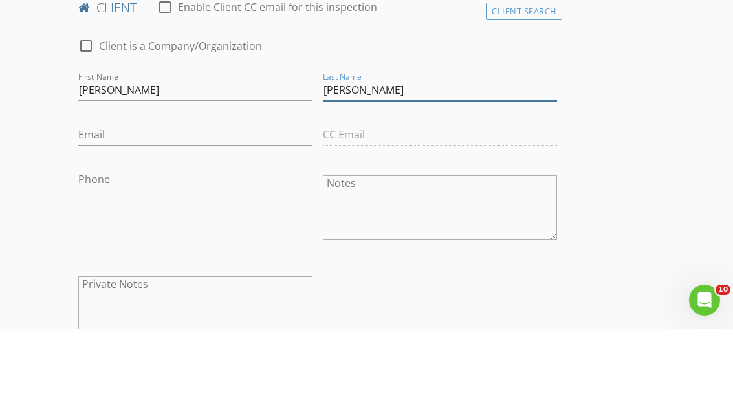
type input "[PERSON_NAME]"
click at [85, 208] on input "Email" at bounding box center [195, 218] width 234 height 21
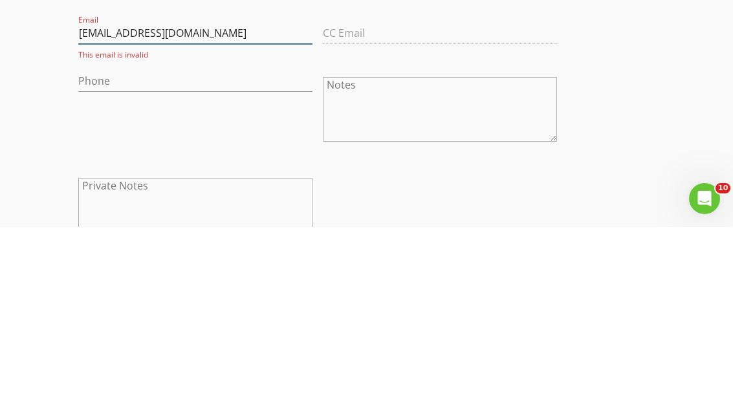
type input "Emilystevencaraballp@gmail.com"
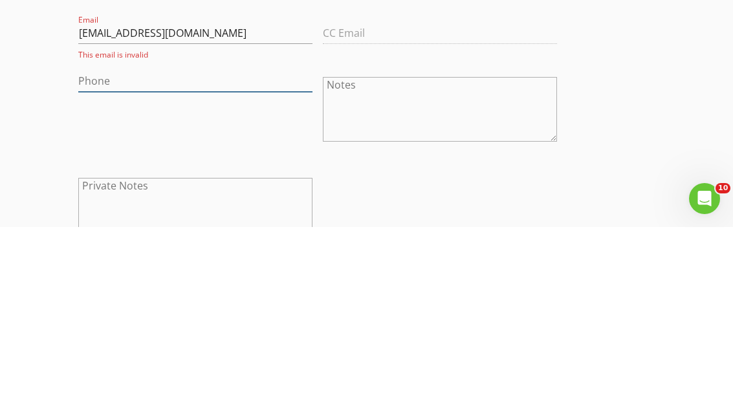
click at [106, 256] on input "Phone" at bounding box center [195, 266] width 234 height 21
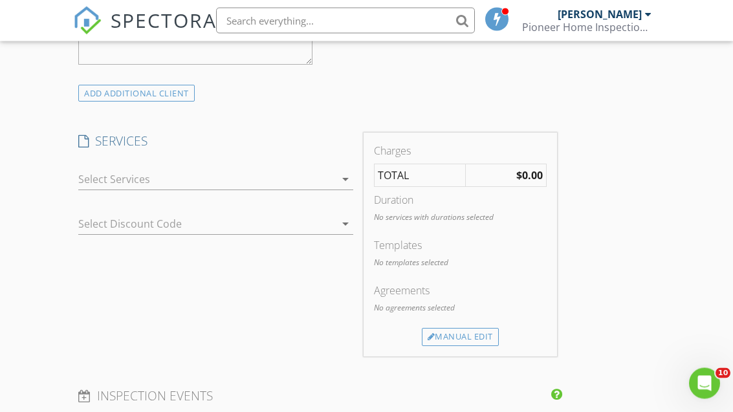
scroll to position [988, 0]
type input "[PHONE_NUMBER]"
click at [94, 179] on div at bounding box center [206, 179] width 257 height 21
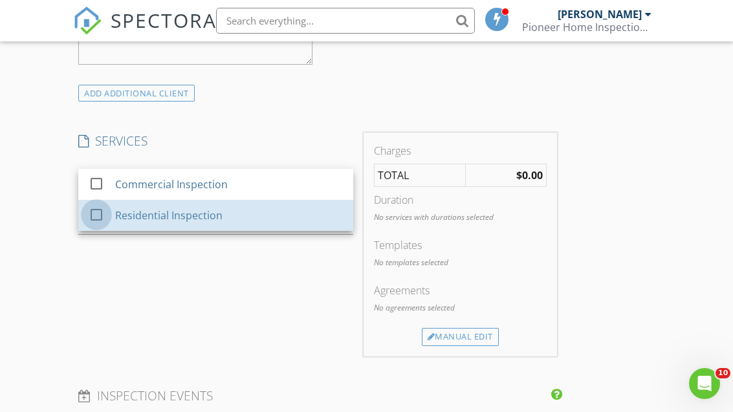
click at [104, 212] on div at bounding box center [96, 215] width 22 height 22
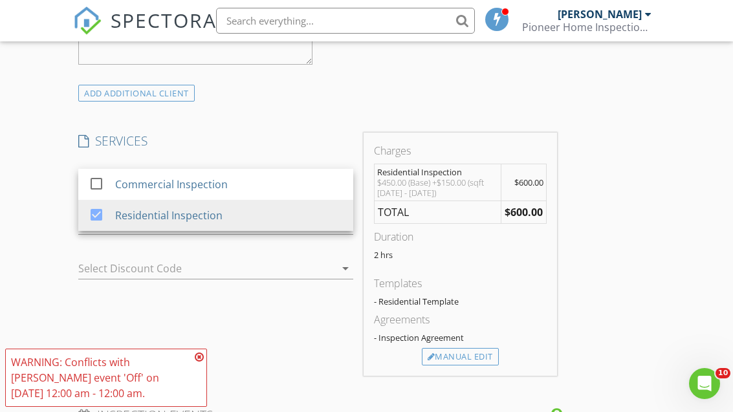
click at [35, 229] on div "New Inspection Click here to use the New Order Form INSPECTOR(S) check_box Mich…" at bounding box center [366, 226] width 733 height 2251
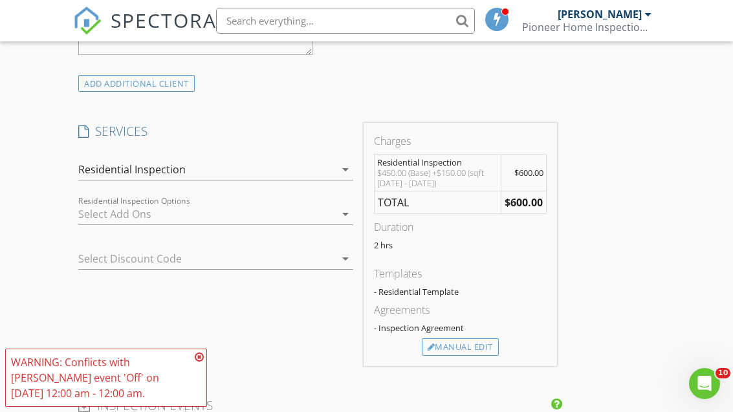
scroll to position [1076, 0]
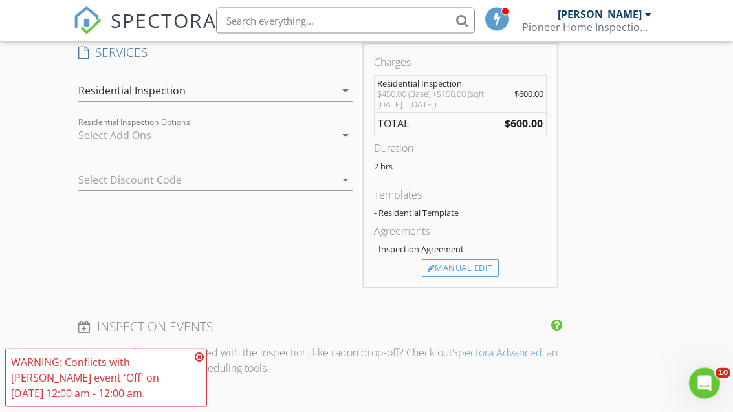
click at [452, 266] on div "Manual Edit" at bounding box center [460, 269] width 77 height 18
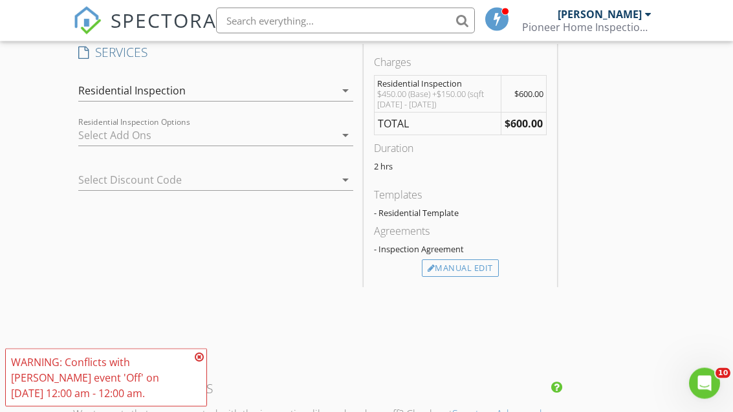
scroll to position [1076, 0]
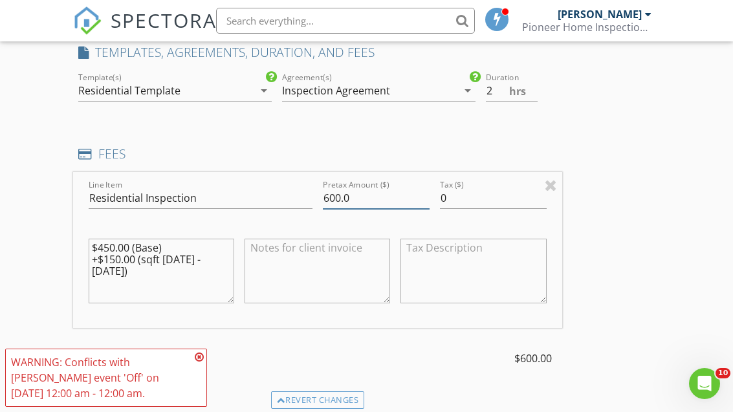
click at [364, 194] on input "600.0" at bounding box center [376, 198] width 107 height 21
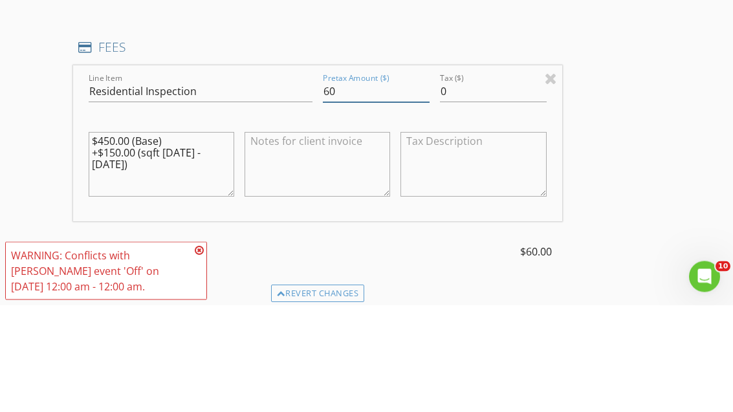
type input "6"
type input "700"
click at [269, 239] on textarea at bounding box center [318, 271] width 146 height 65
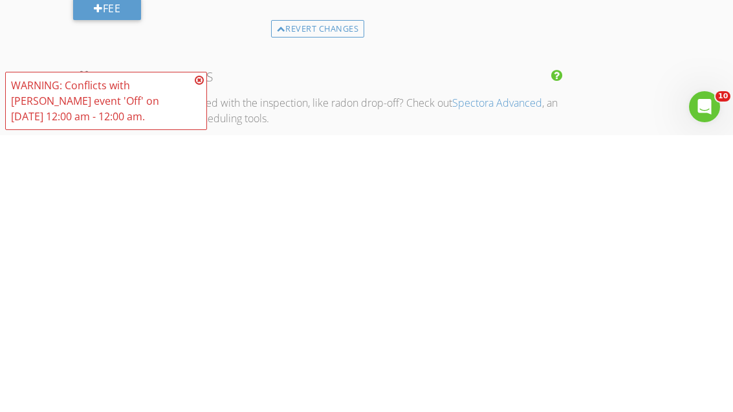
scroll to position [1172, 0]
type textarea "$100.00 add unit"
click at [195, 352] on icon at bounding box center [199, 357] width 9 height 10
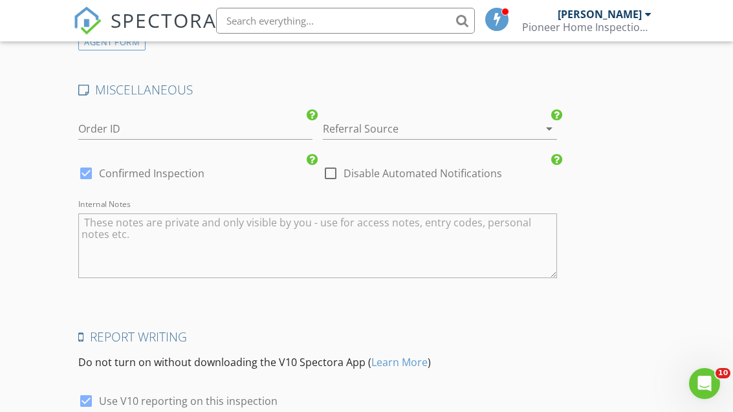
scroll to position [2001, 0]
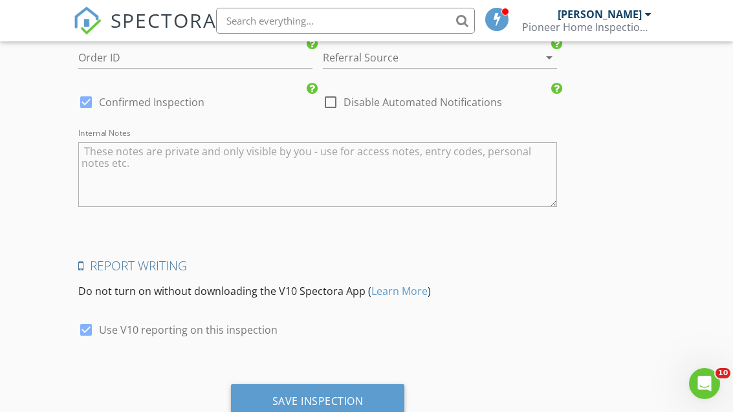
click at [274, 395] on div "Save Inspection" at bounding box center [317, 401] width 91 height 13
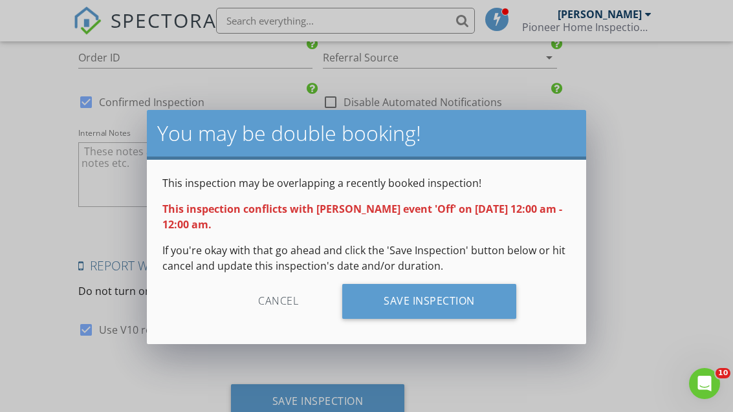
click at [376, 303] on div "Save Inspection" at bounding box center [429, 301] width 174 height 35
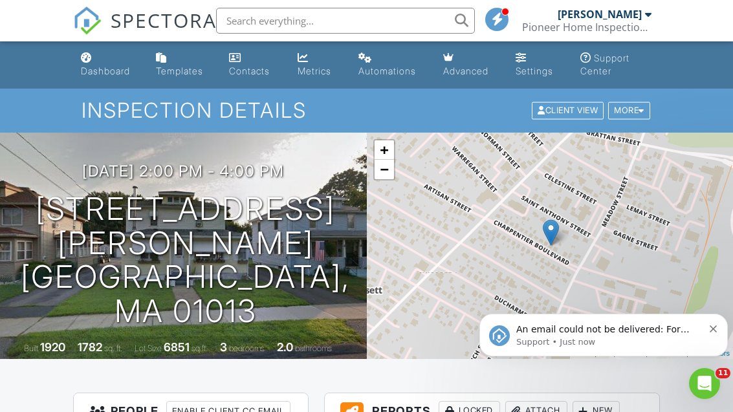
click at [104, 62] on link "Dashboard" at bounding box center [108, 65] width 65 height 37
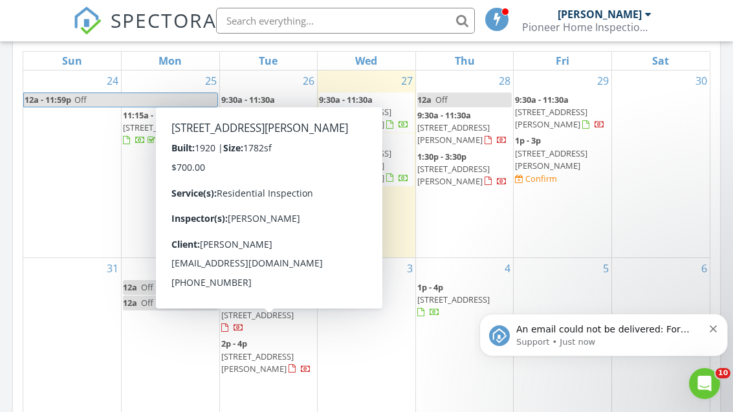
click at [243, 338] on span "2p - 4p" at bounding box center [234, 344] width 26 height 12
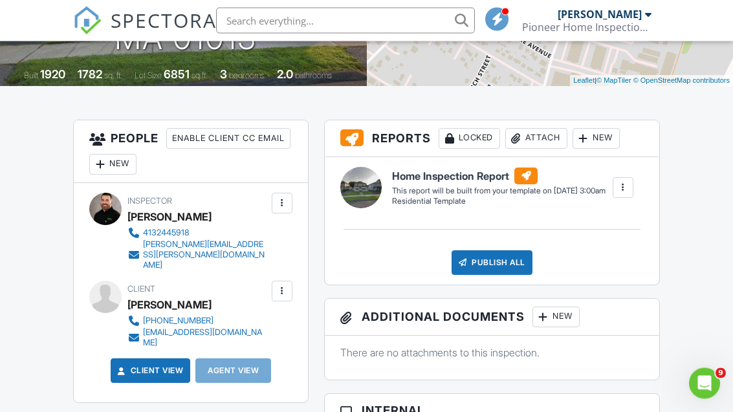
scroll to position [273, 0]
click at [283, 285] on div at bounding box center [282, 291] width 13 height 13
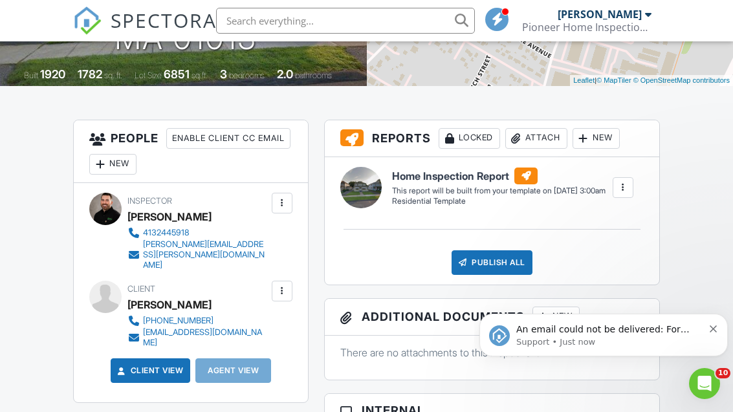
scroll to position [0, 0]
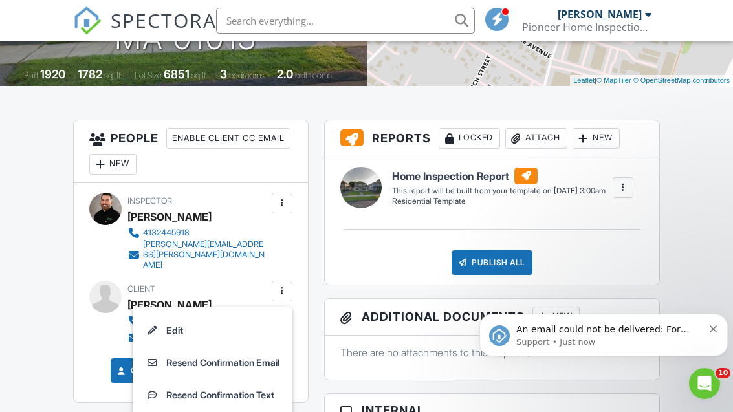
click at [162, 315] on li "Edit" at bounding box center [212, 331] width 144 height 32
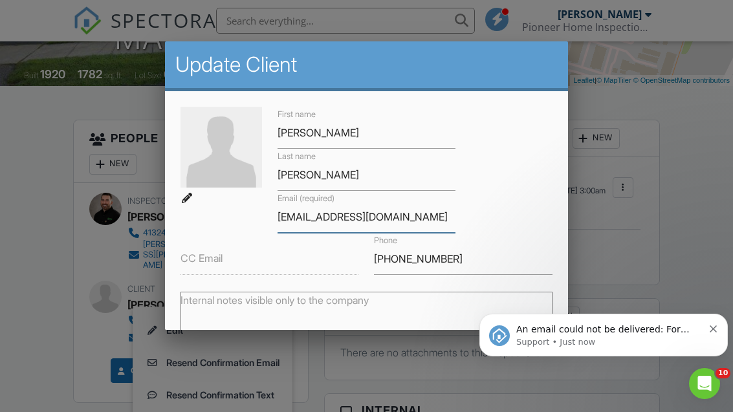
click at [376, 222] on input "[EMAIL_ADDRESS][DOMAIN_NAME]" at bounding box center [367, 217] width 179 height 32
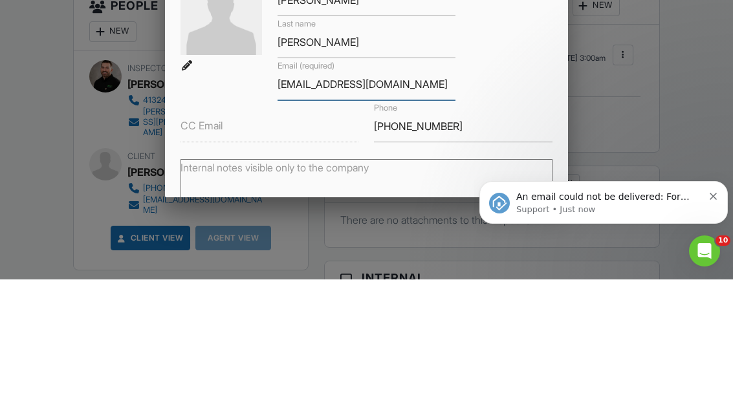
type input "[EMAIL_ADDRESS][DOMAIN_NAME]"
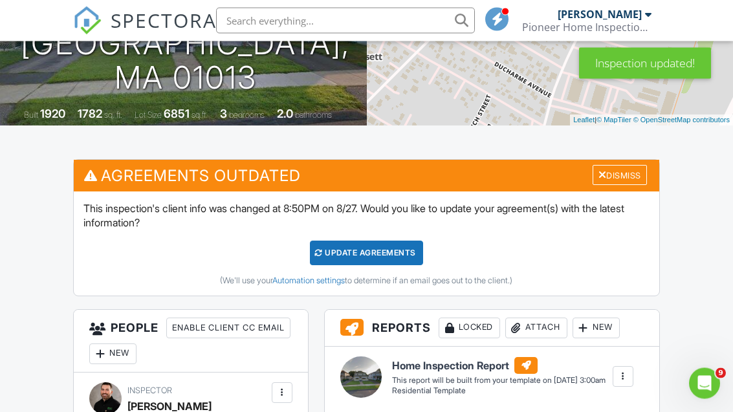
scroll to position [234, 0]
click at [332, 251] on div "Update Agreements" at bounding box center [366, 253] width 113 height 25
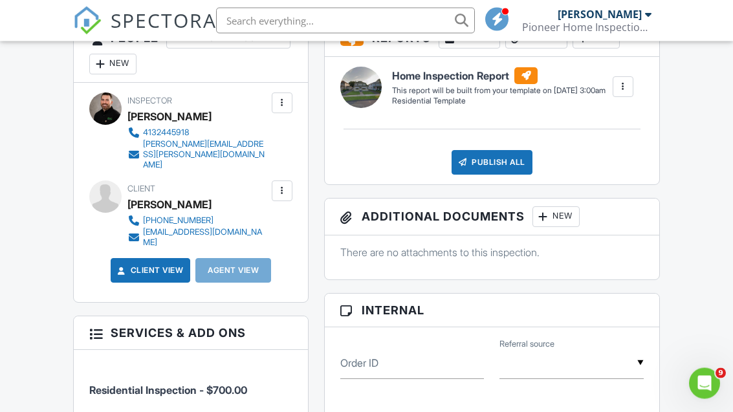
scroll to position [505, 0]
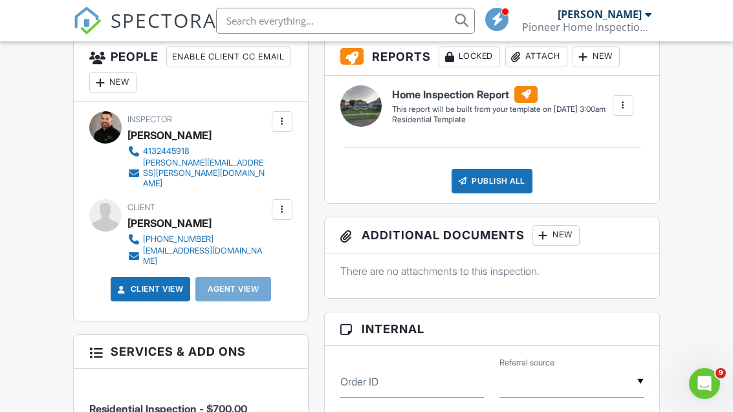
click at [274, 199] on div at bounding box center [282, 209] width 21 height 21
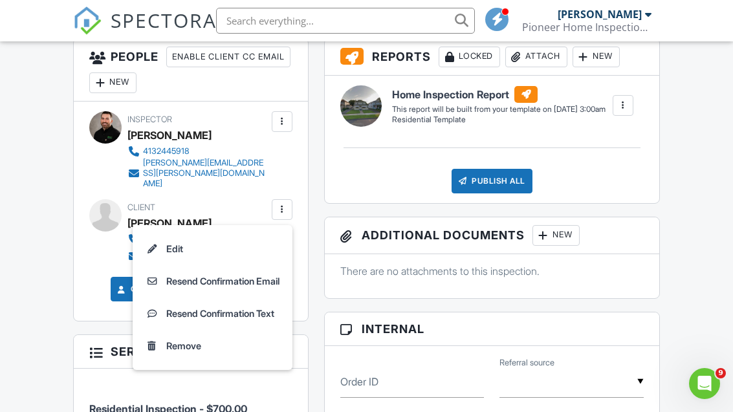
click at [177, 269] on li "Resend Confirmation Email" at bounding box center [212, 281] width 144 height 32
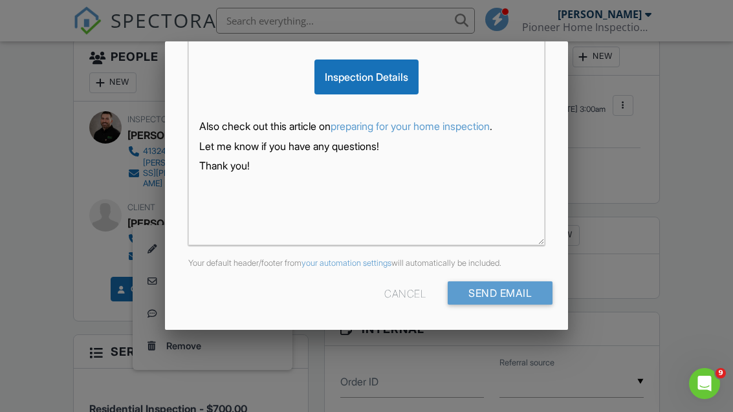
scroll to position [347, 0]
click at [471, 296] on input "Send Email" at bounding box center [500, 293] width 105 height 23
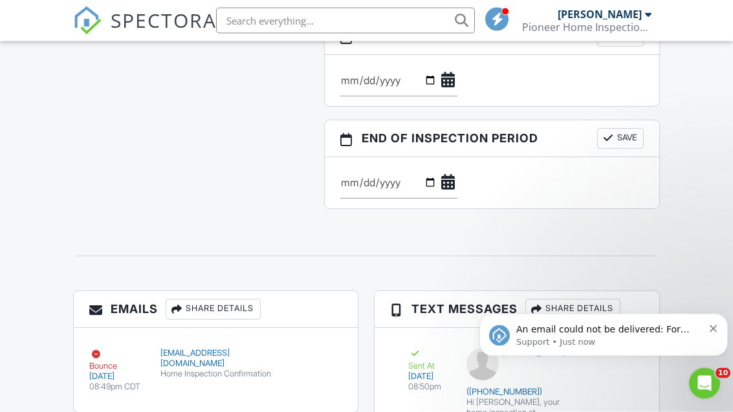
scroll to position [1246, 0]
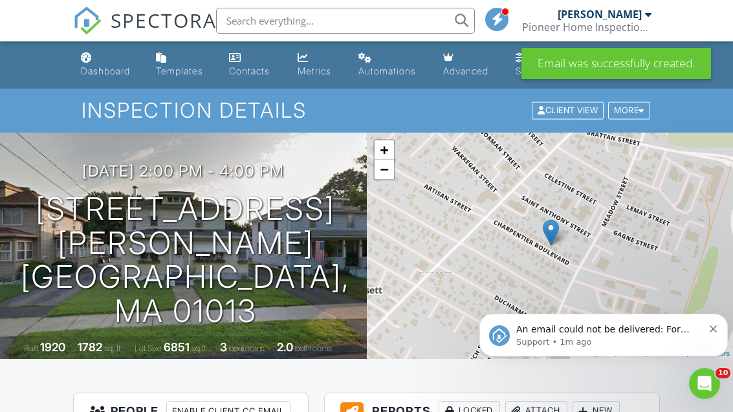
click at [706, 328] on div "An email could not be delivered: For more information, view Why emails don't ge…" at bounding box center [603, 335] width 229 height 26
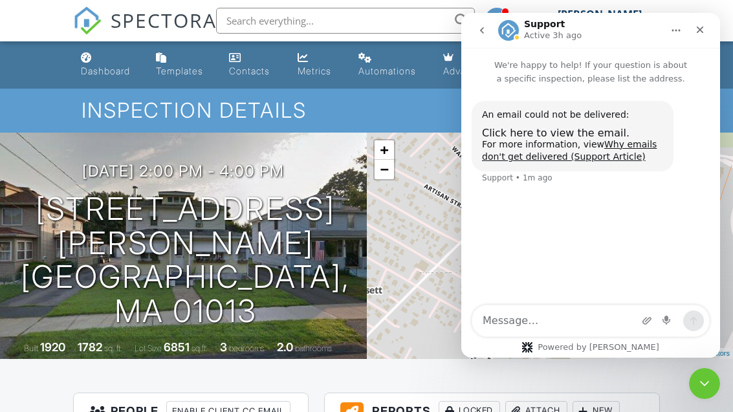
click at [504, 151] on link "Why emails don't get delivered (Support Article)" at bounding box center [569, 150] width 175 height 23
click at [102, 76] on div "Dashboard" at bounding box center [105, 70] width 49 height 11
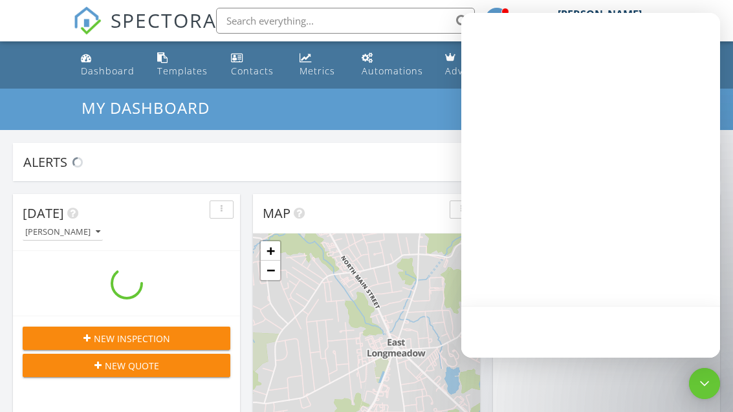
scroll to position [1179, 734]
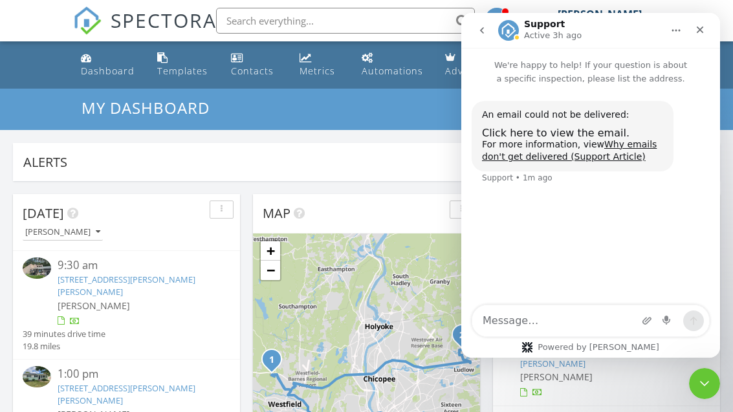
click at [695, 386] on div "Close Intercom Messenger" at bounding box center [704, 383] width 31 height 31
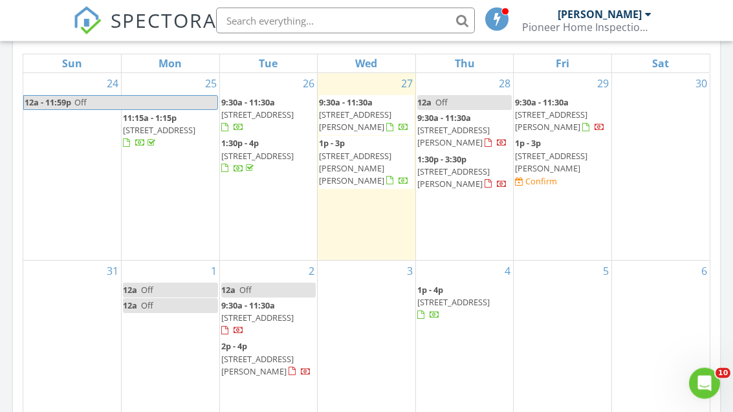
scroll to position [620, 0]
click at [531, 311] on div "5" at bounding box center [563, 354] width 98 height 187
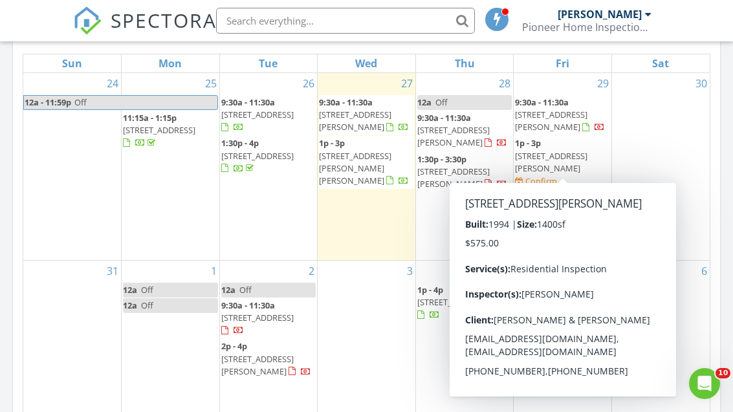
click at [551, 154] on span "1295 E Otis Rd, Tolland 01034" at bounding box center [551, 162] width 72 height 24
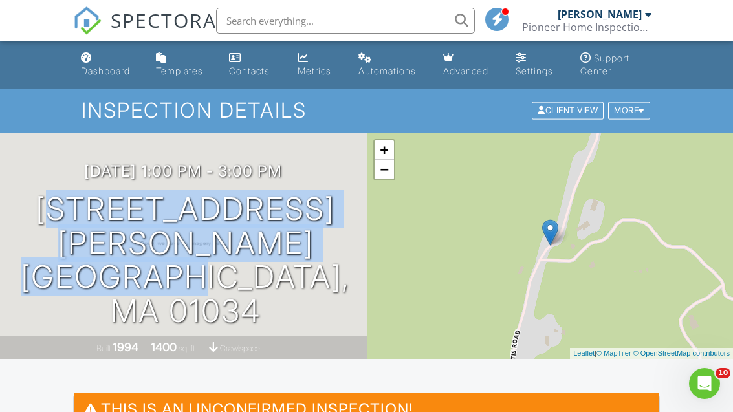
click at [100, 76] on div "Dashboard" at bounding box center [105, 70] width 49 height 11
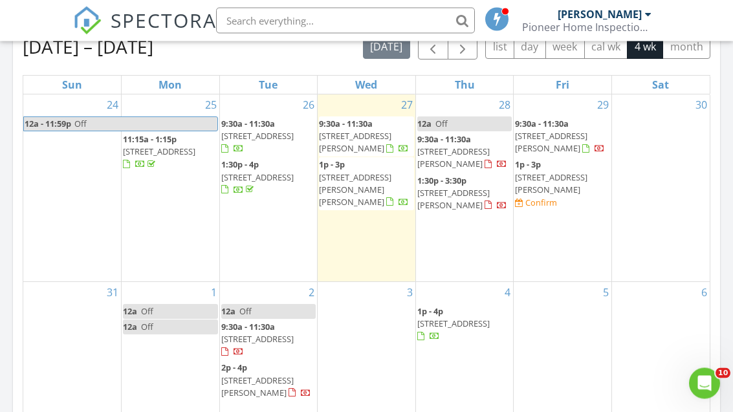
scroll to position [599, 0]
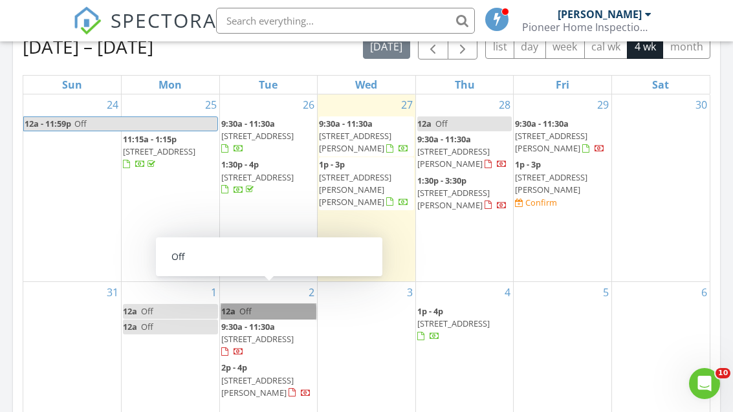
click at [241, 304] on link "12a Off" at bounding box center [268, 311] width 95 height 15
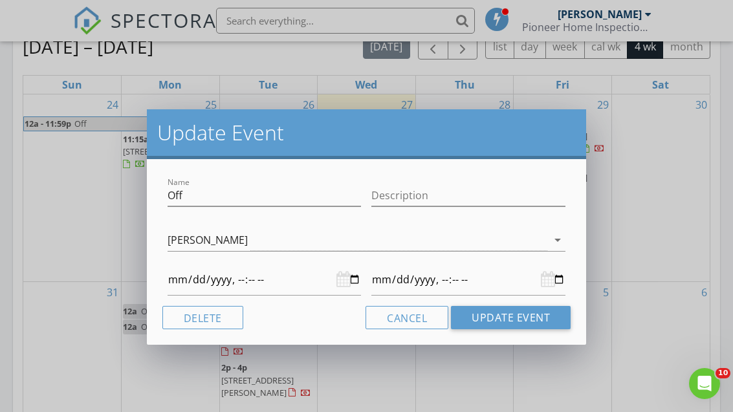
click at [191, 315] on button "Delete" at bounding box center [202, 317] width 81 height 23
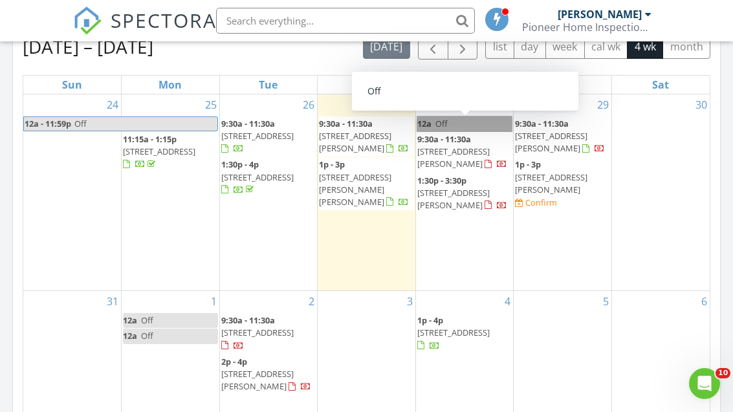
click at [449, 123] on link "12a Off" at bounding box center [464, 124] width 95 height 15
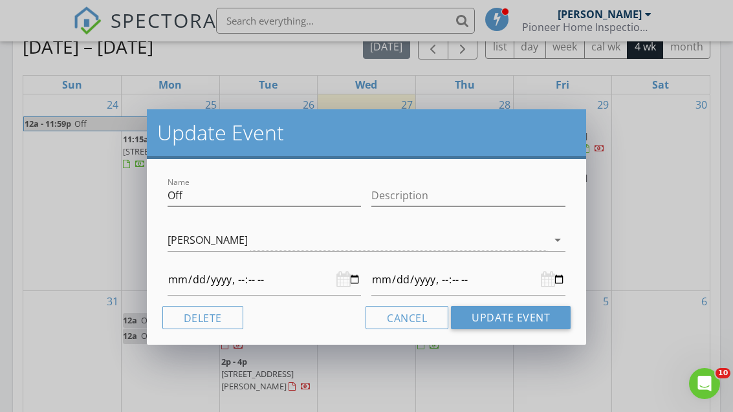
click at [194, 309] on button "Delete" at bounding box center [202, 317] width 81 height 23
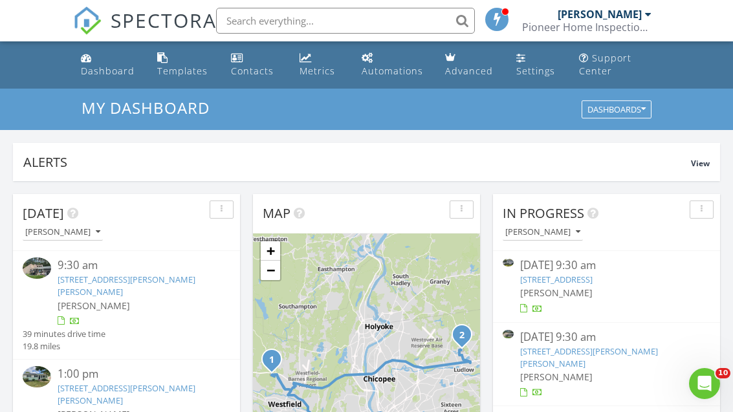
scroll to position [6, 6]
